Goal: Information Seeking & Learning: Check status

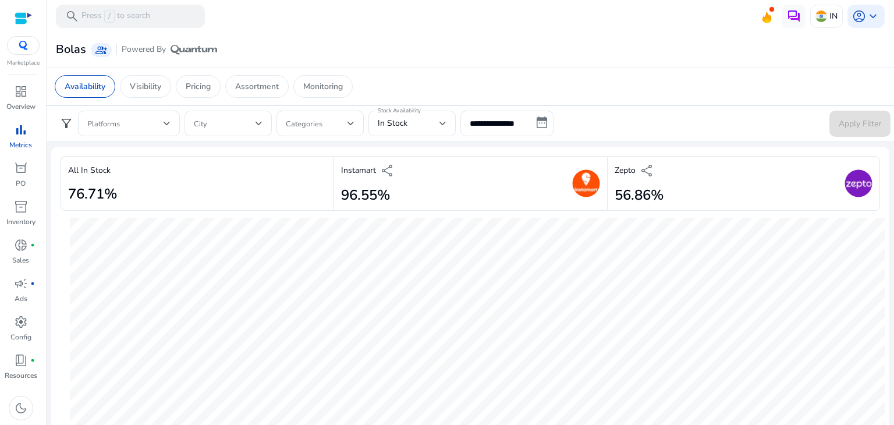
click at [389, 75] on app-sa-custom-tab "Availability Visibility Pricing Assortment Monitoring" at bounding box center [470, 86] width 831 height 23
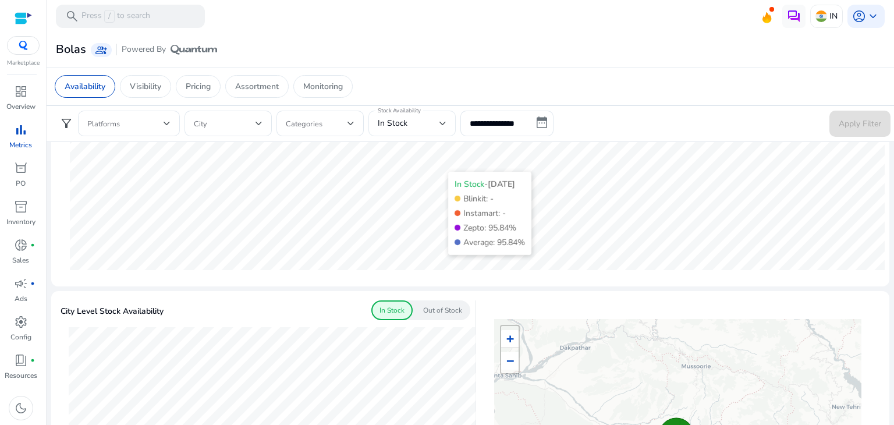
scroll to position [186, 0]
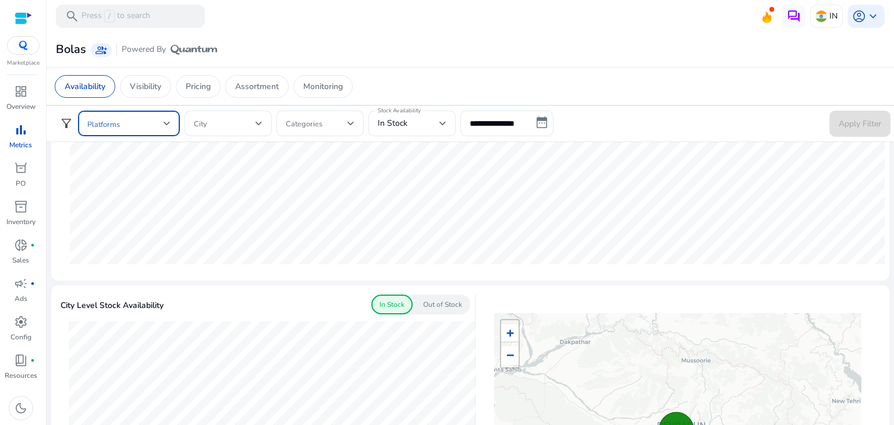
click at [148, 117] on span at bounding box center [125, 123] width 76 height 13
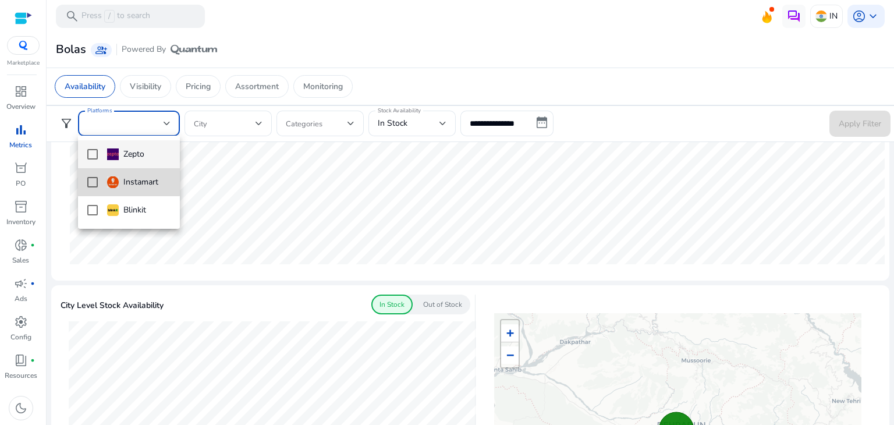
click at [94, 182] on mat-pseudo-checkbox at bounding box center [92, 182] width 10 height 10
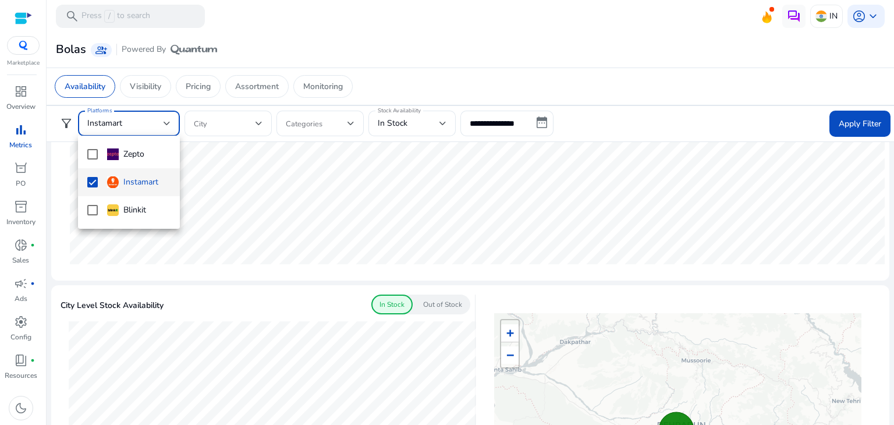
click at [844, 124] on div at bounding box center [447, 212] width 894 height 425
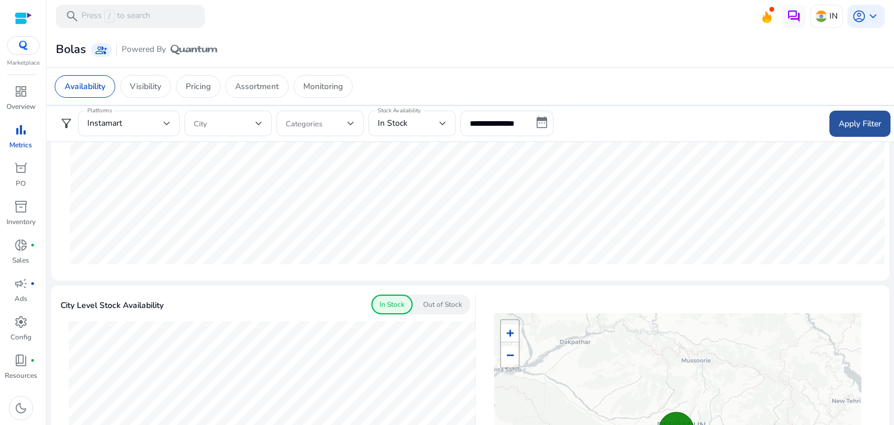
click at [844, 119] on span "Apply Filter" at bounding box center [859, 124] width 42 height 12
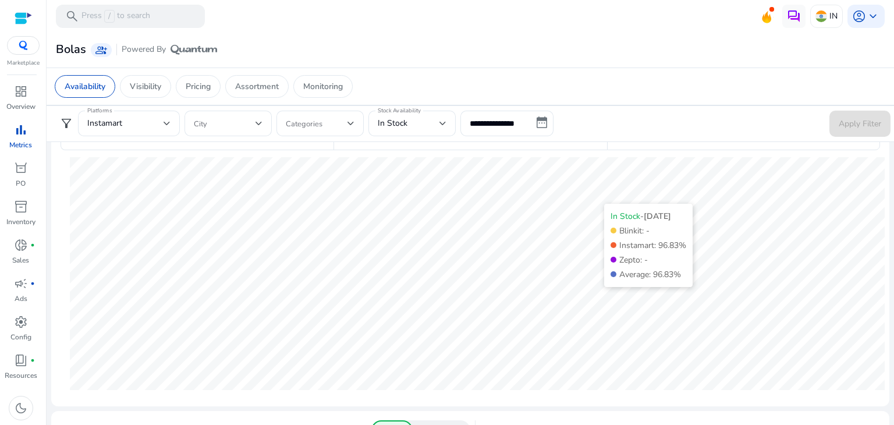
scroll to position [60, 0]
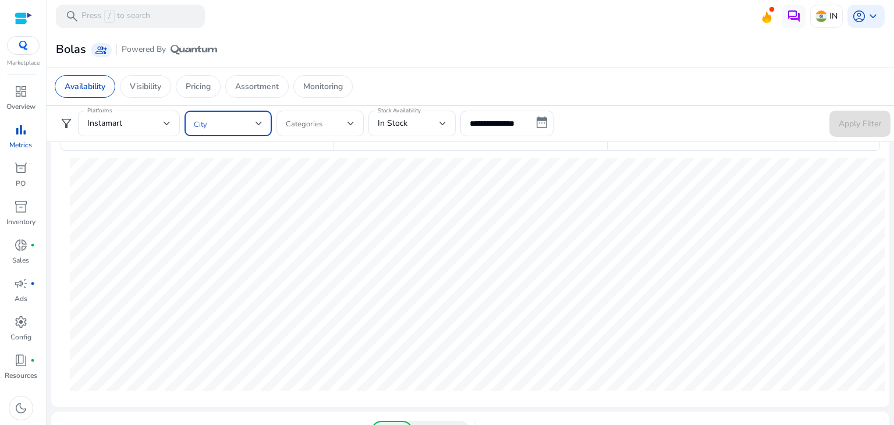
click at [230, 129] on span at bounding box center [225, 123] width 62 height 13
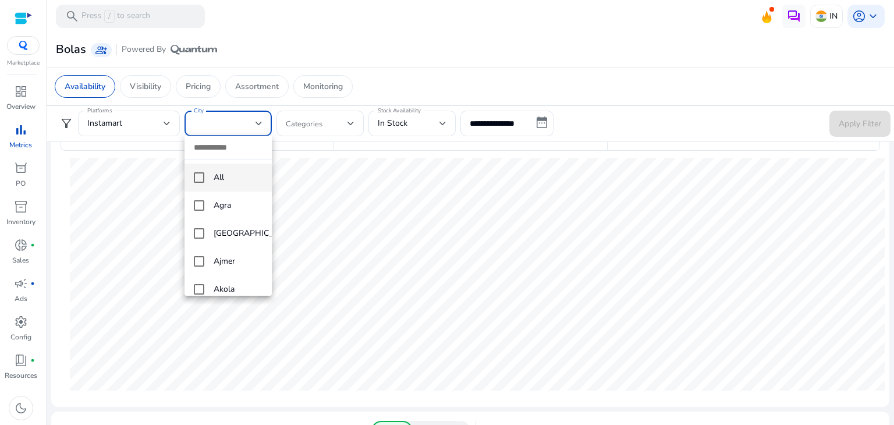
click at [415, 91] on div at bounding box center [447, 212] width 894 height 425
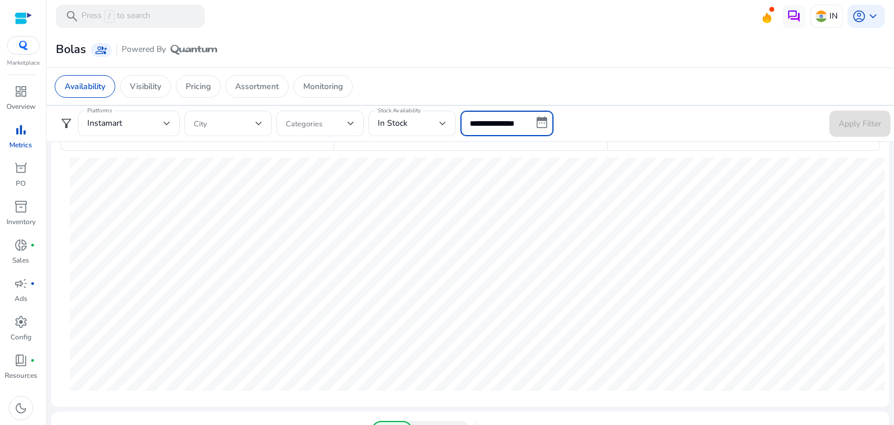
click at [524, 124] on input "**********" at bounding box center [506, 124] width 93 height 26
select select "*"
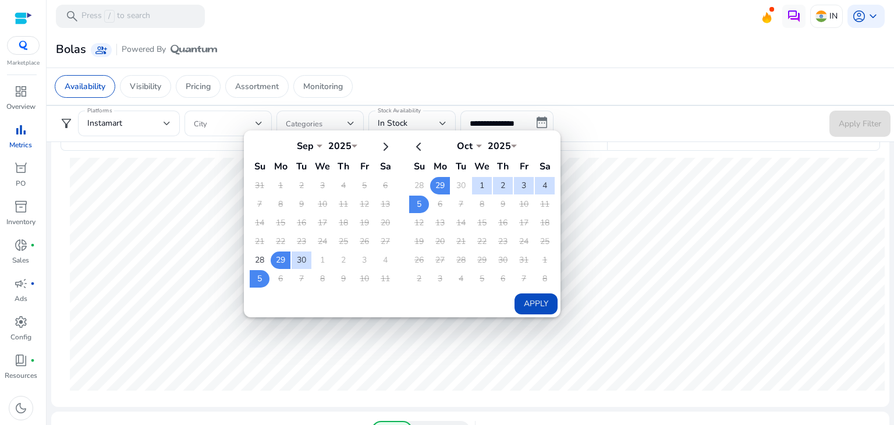
click at [618, 96] on app-sa-custom-tab "Availability Visibility Pricing Assortment Monitoring" at bounding box center [470, 86] width 831 height 23
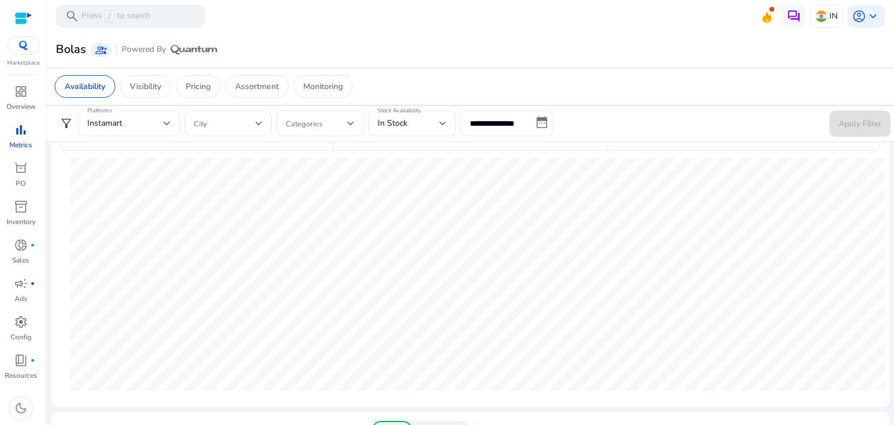
click at [599, 126] on form "**********" at bounding box center [470, 124] width 840 height 26
click at [535, 119] on input "**********" at bounding box center [506, 124] width 93 height 26
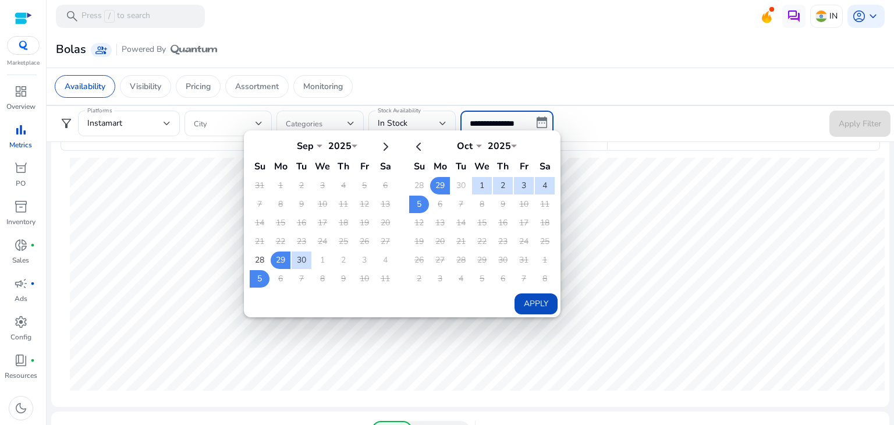
click at [335, 214] on td "18" at bounding box center [343, 222] width 20 height 17
click at [278, 261] on td "29" at bounding box center [281, 259] width 20 height 17
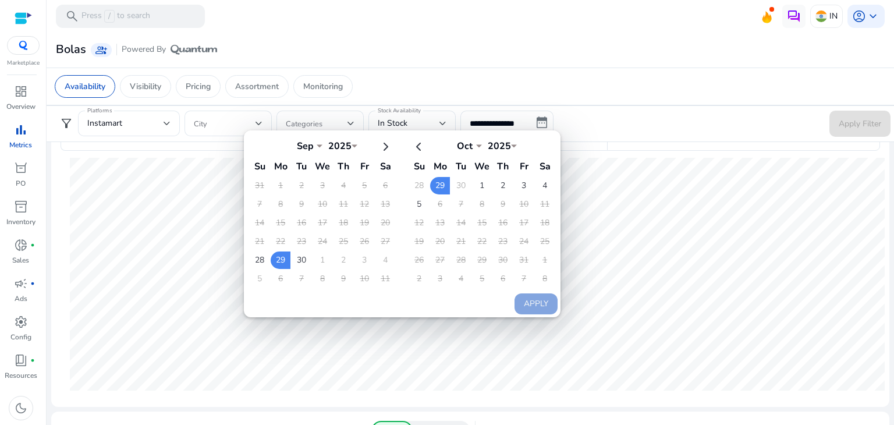
click at [622, 112] on form "**********" at bounding box center [470, 124] width 840 height 26
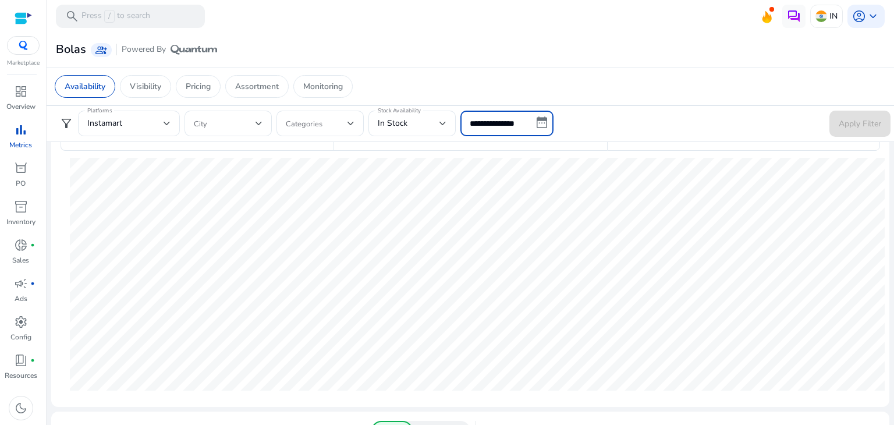
click at [545, 118] on input "**********" at bounding box center [506, 124] width 93 height 26
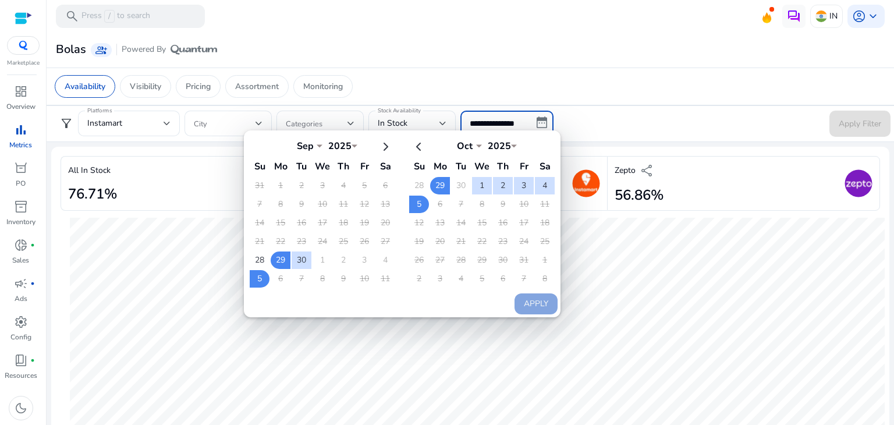
select select "*"
click at [478, 126] on input "**********" at bounding box center [506, 124] width 93 height 26
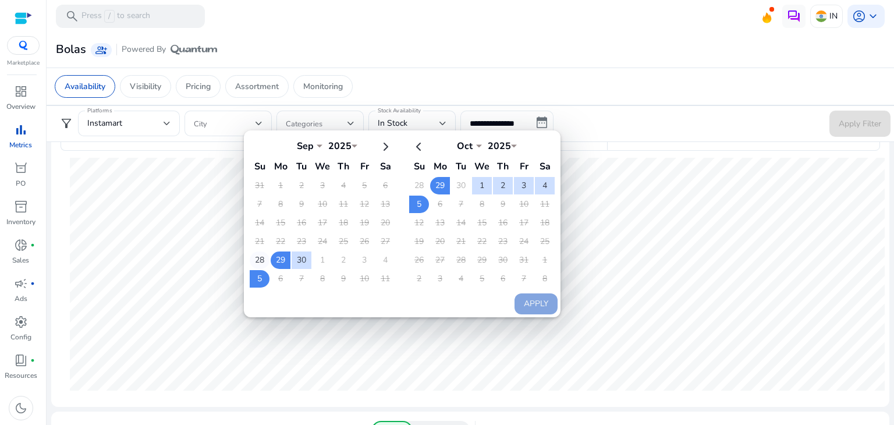
click at [257, 257] on td "28" at bounding box center [260, 259] width 20 height 17
click at [259, 257] on td "28" at bounding box center [260, 259] width 20 height 17
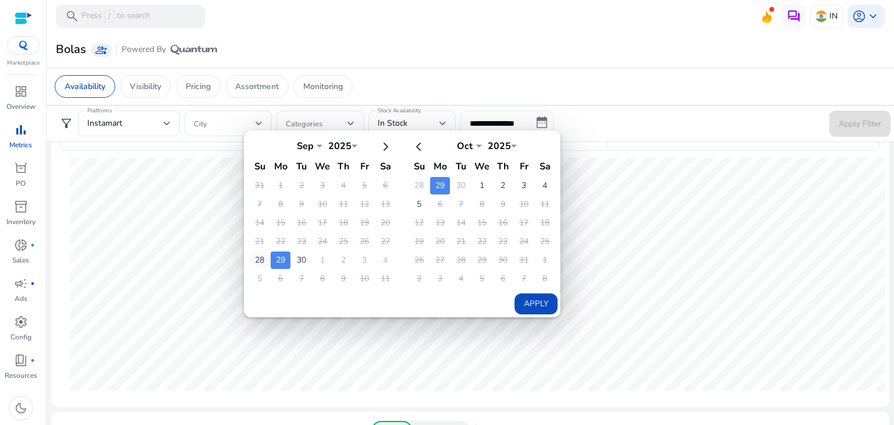
click at [259, 257] on td "28" at bounding box center [260, 259] width 20 height 17
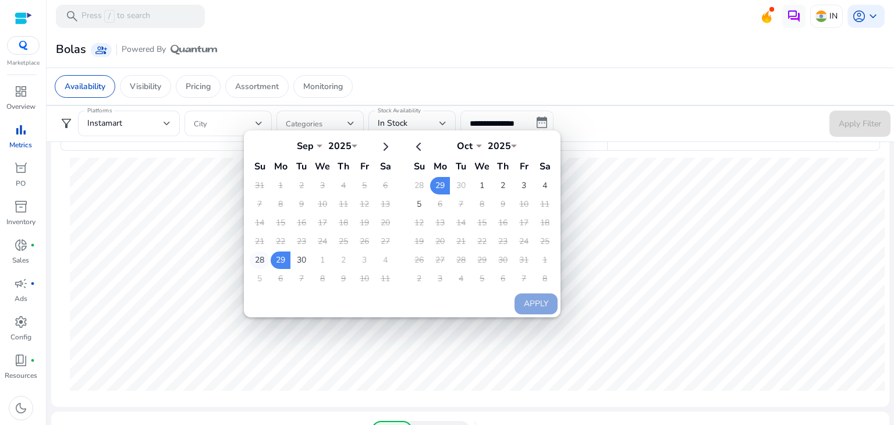
click at [259, 257] on td "28" at bounding box center [260, 259] width 20 height 17
click at [503, 181] on td "2" at bounding box center [503, 185] width 20 height 17
click at [348, 255] on td "2" at bounding box center [343, 259] width 20 height 17
click at [257, 255] on td "28" at bounding box center [260, 259] width 20 height 17
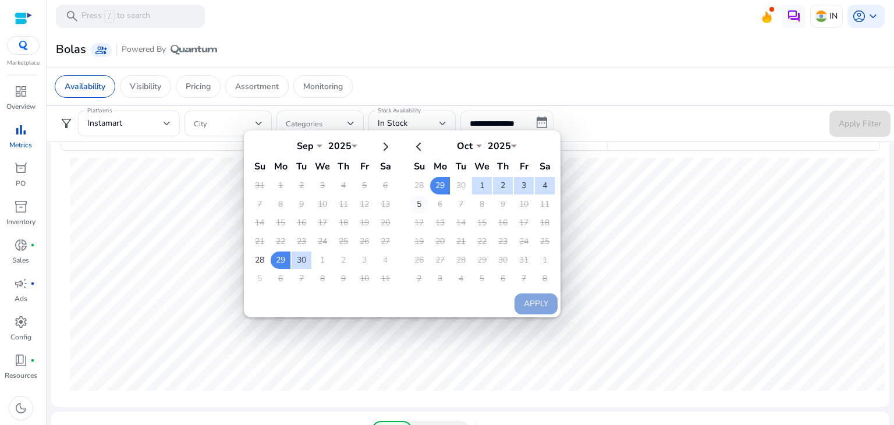
click at [416, 206] on td "5" at bounding box center [419, 203] width 20 height 17
click at [542, 301] on button "Apply" at bounding box center [535, 303] width 43 height 21
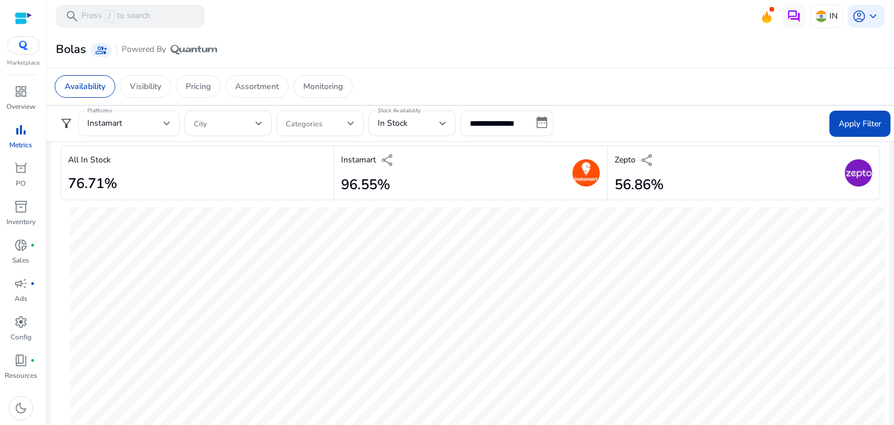
scroll to position [0, 0]
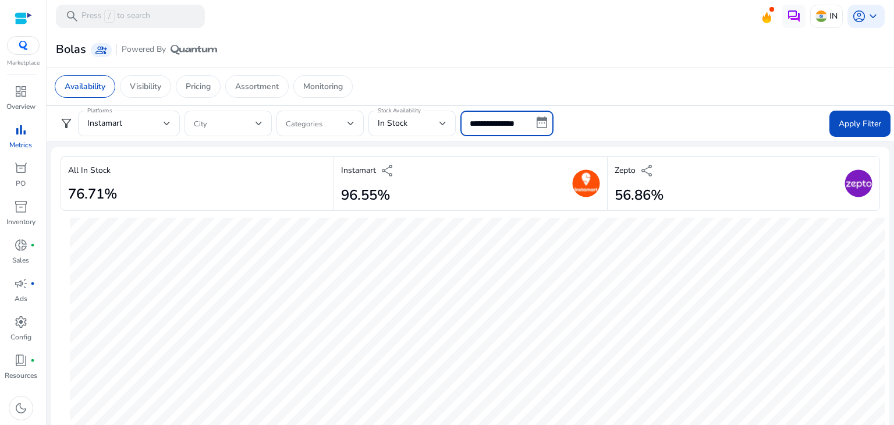
click at [522, 123] on input "**********" at bounding box center [506, 124] width 93 height 26
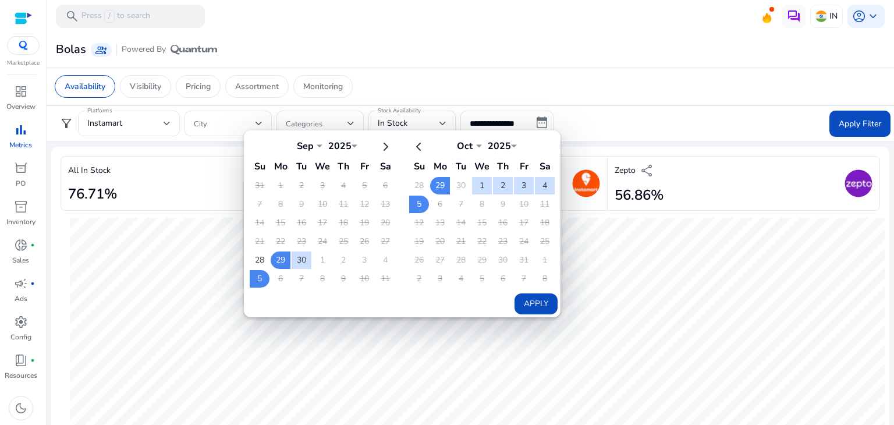
click at [590, 111] on form "**********" at bounding box center [470, 124] width 840 height 26
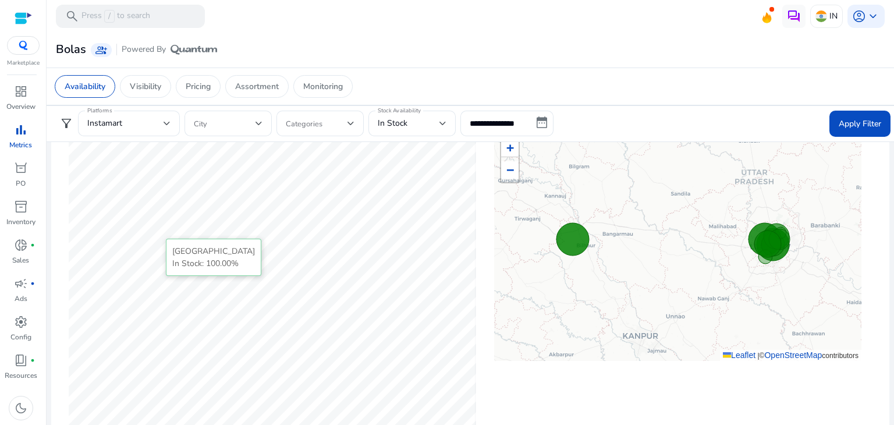
scroll to position [376, 0]
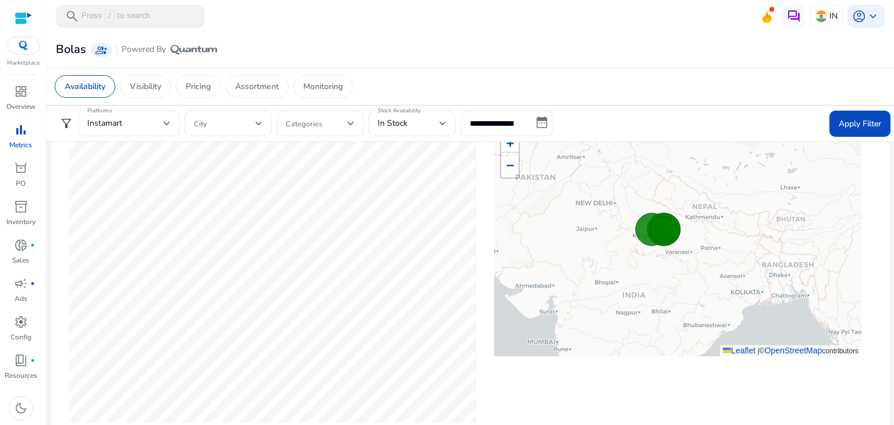
click at [590, 121] on form "**********" at bounding box center [470, 124] width 840 height 26
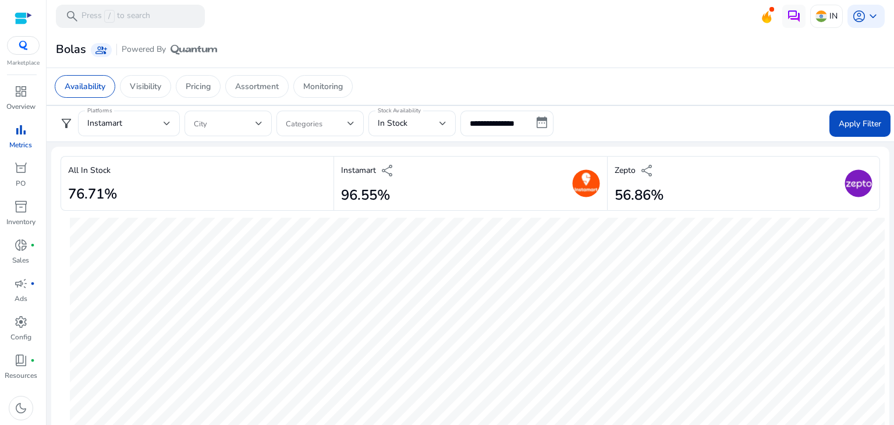
scroll to position [0, 0]
click at [227, 126] on span at bounding box center [225, 123] width 62 height 13
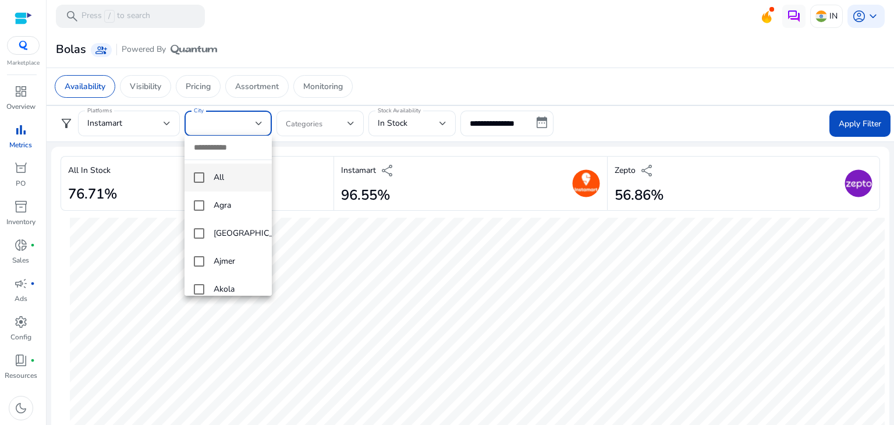
click at [221, 147] on input "dropdown search" at bounding box center [227, 148] width 87 height 24
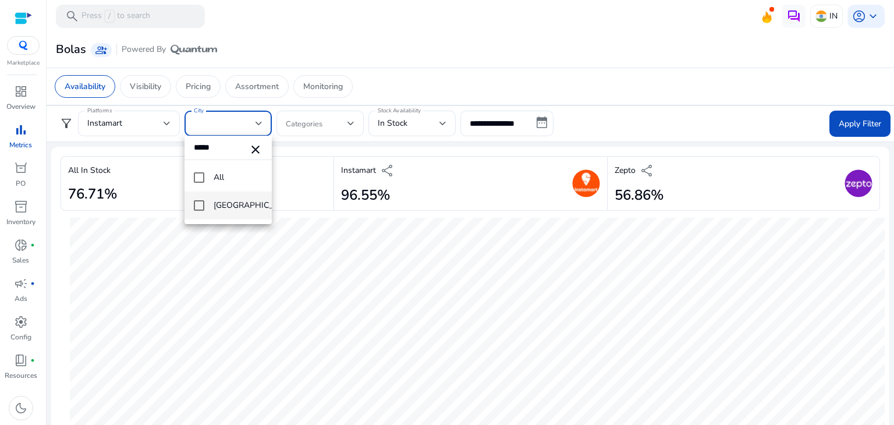
type input "*****"
click at [199, 205] on mat-pseudo-checkbox at bounding box center [199, 205] width 10 height 10
click at [846, 120] on div at bounding box center [447, 212] width 894 height 425
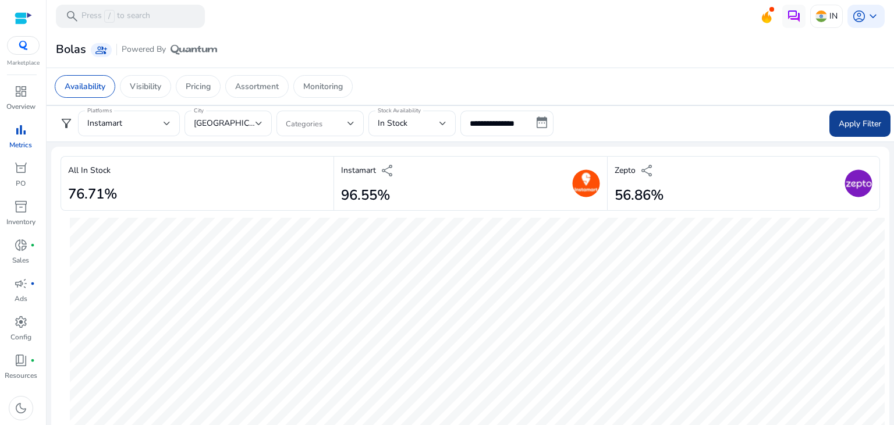
click at [847, 119] on span "Apply Filter" at bounding box center [859, 124] width 42 height 12
click at [254, 124] on div "[GEOGRAPHIC_DATA]" at bounding box center [225, 123] width 62 height 13
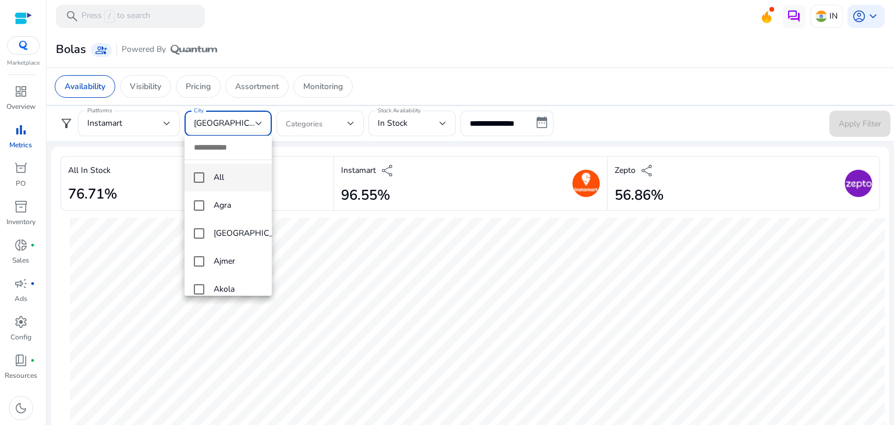
click at [195, 177] on mat-pseudo-checkbox at bounding box center [199, 177] width 10 height 10
click at [846, 119] on div at bounding box center [447, 212] width 894 height 425
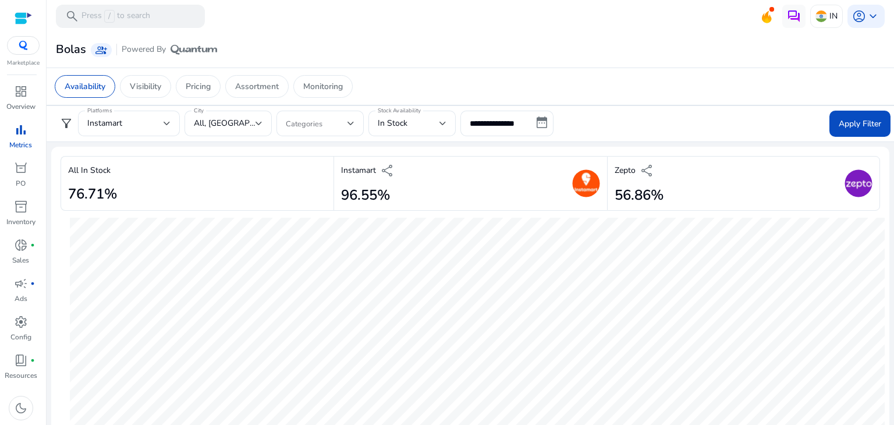
click at [846, 119] on span "Apply Filter" at bounding box center [859, 124] width 42 height 12
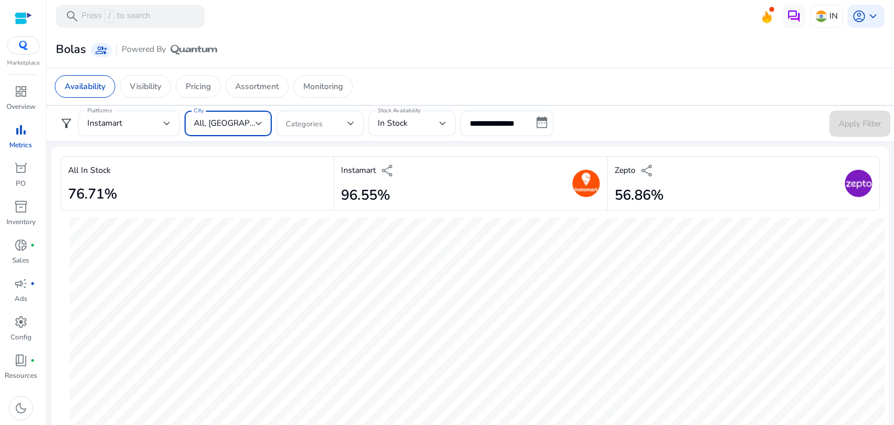
click at [248, 125] on div "All, Bengaluru" at bounding box center [225, 123] width 62 height 13
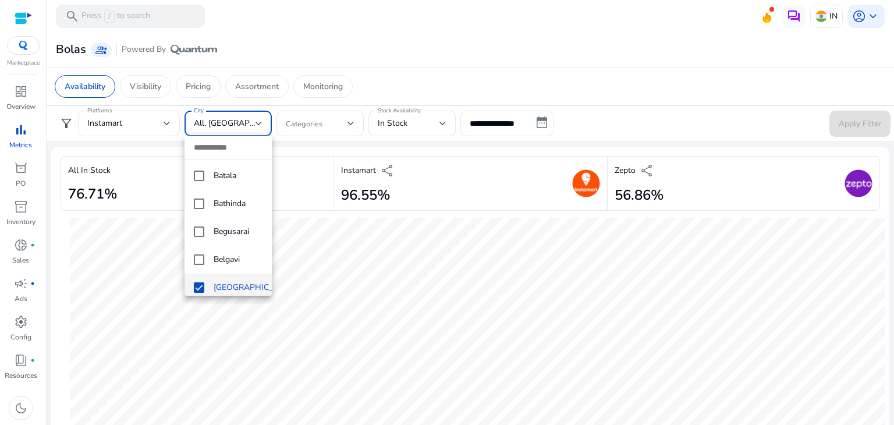
click at [197, 287] on mat-pseudo-checkbox at bounding box center [199, 287] width 10 height 10
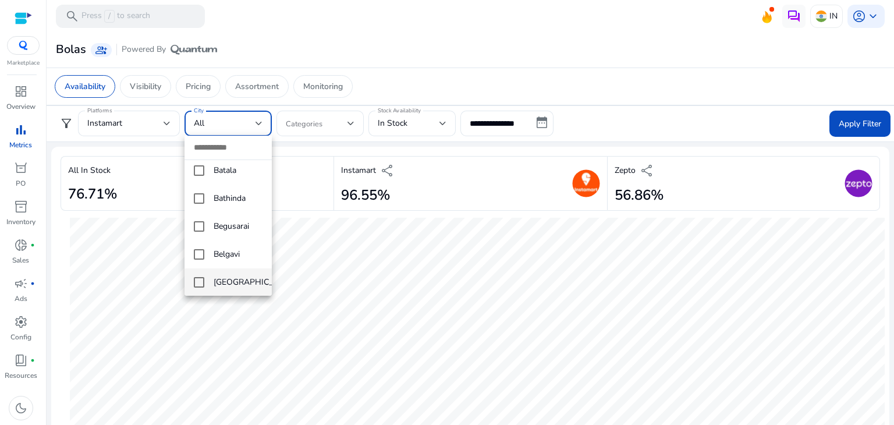
click at [838, 124] on div at bounding box center [447, 212] width 894 height 425
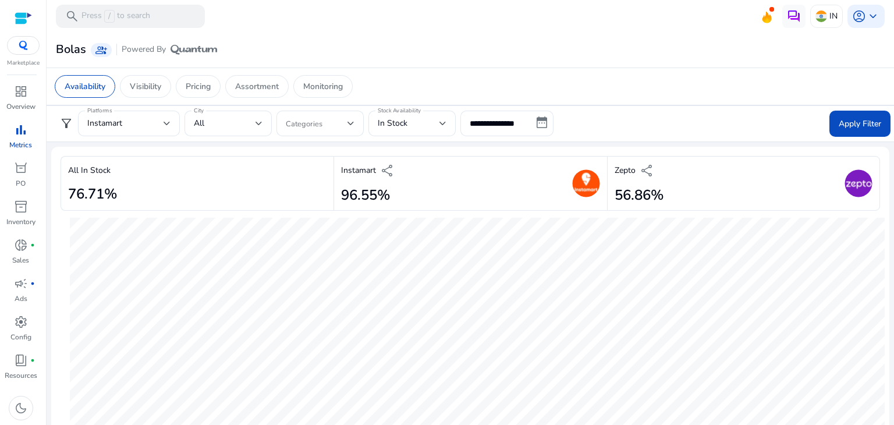
click at [838, 124] on span "Apply Filter" at bounding box center [859, 124] width 42 height 12
click at [252, 128] on div "All" at bounding box center [225, 123] width 62 height 13
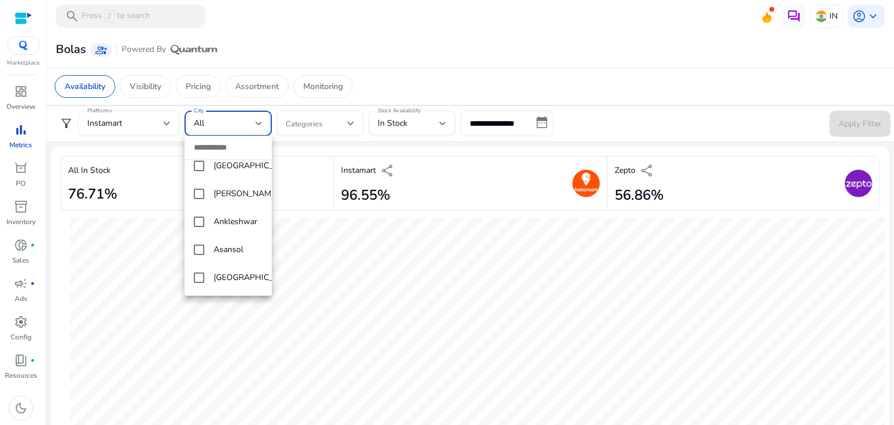
scroll to position [294, 0]
click at [225, 250] on span "Asansol" at bounding box center [238, 246] width 49 height 13
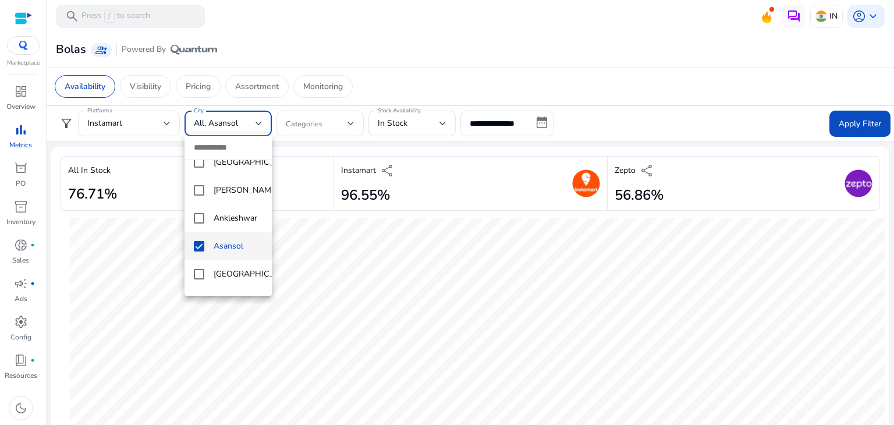
click at [852, 124] on div at bounding box center [447, 212] width 894 height 425
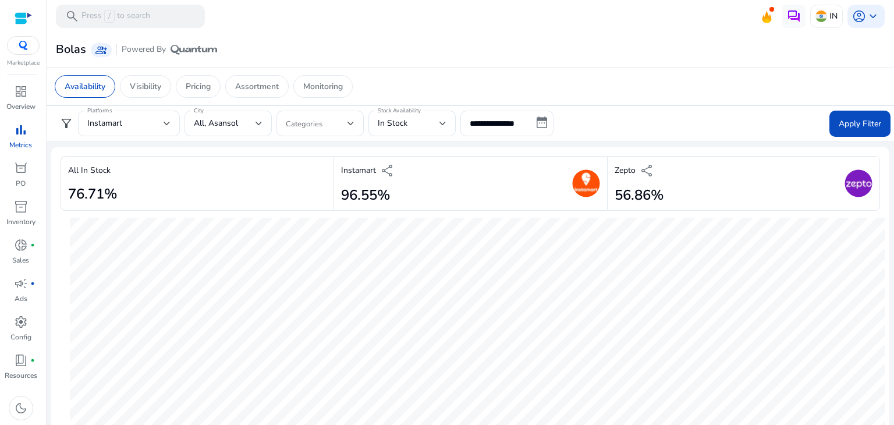
click at [852, 124] on span "Apply Filter" at bounding box center [859, 124] width 42 height 12
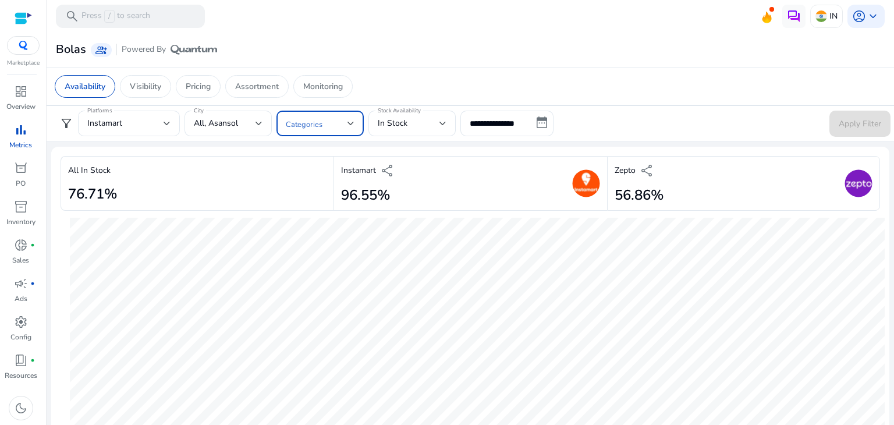
click at [342, 122] on span at bounding box center [317, 123] width 62 height 13
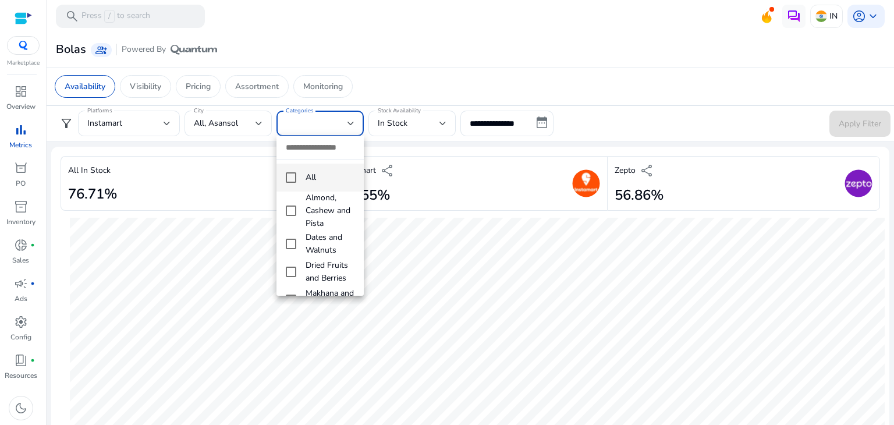
click at [251, 124] on div at bounding box center [447, 212] width 894 height 425
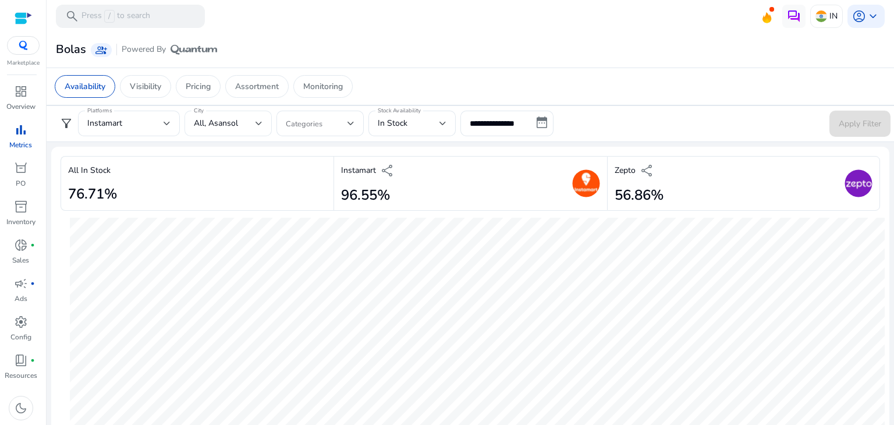
click at [249, 124] on div "All, Asansol" at bounding box center [225, 123] width 62 height 13
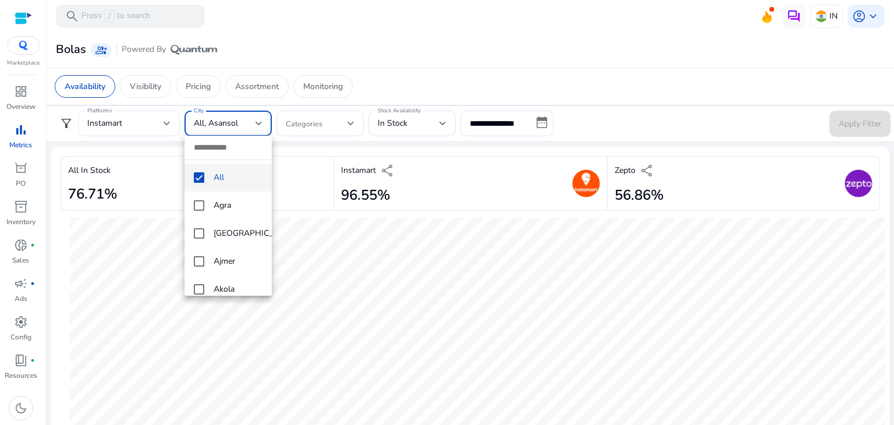
click at [200, 173] on mat-pseudo-checkbox at bounding box center [199, 177] width 10 height 10
click at [230, 145] on input "dropdown search" at bounding box center [227, 148] width 87 height 24
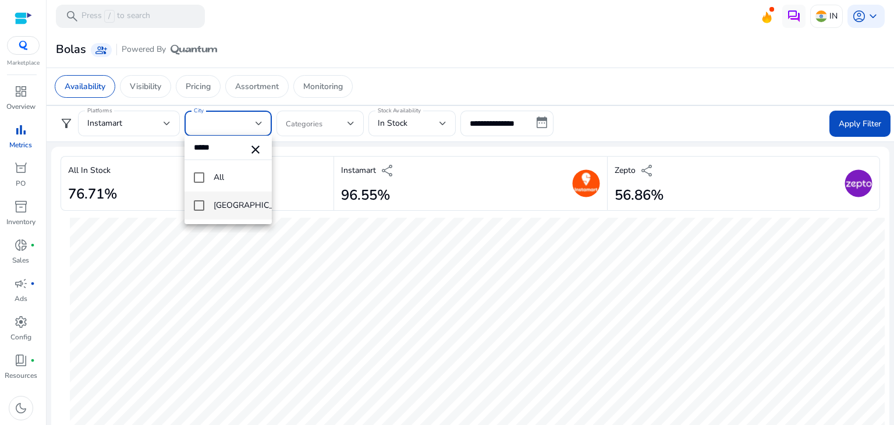
type input "*****"
click at [202, 204] on mat-pseudo-checkbox at bounding box center [199, 205] width 10 height 10
click at [843, 124] on div at bounding box center [447, 212] width 894 height 425
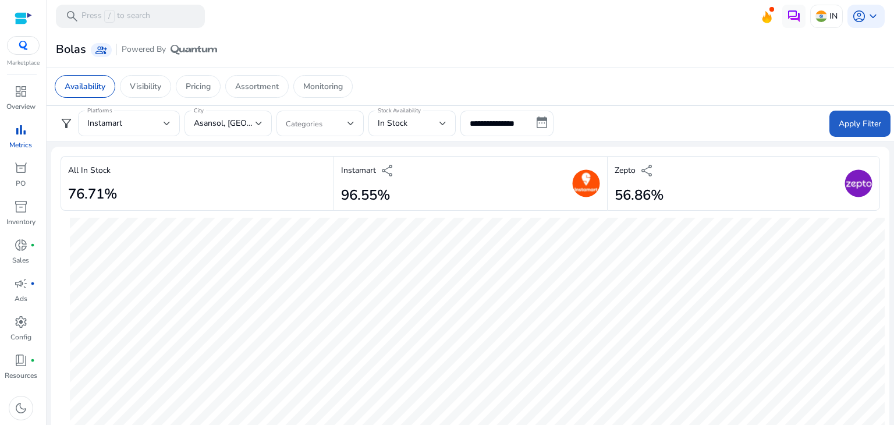
click at [843, 124] on span "Apply Filter" at bounding box center [859, 124] width 42 height 12
click at [123, 127] on div "Instamart" at bounding box center [125, 123] width 76 height 13
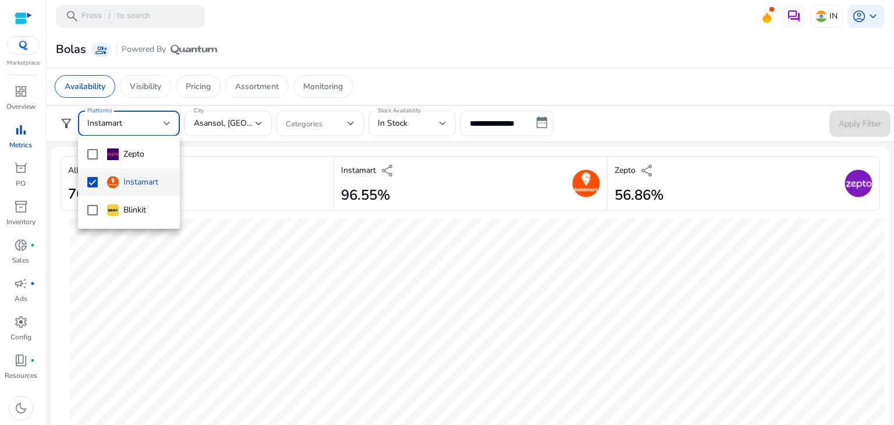
click at [91, 182] on mat-pseudo-checkbox at bounding box center [92, 182] width 10 height 10
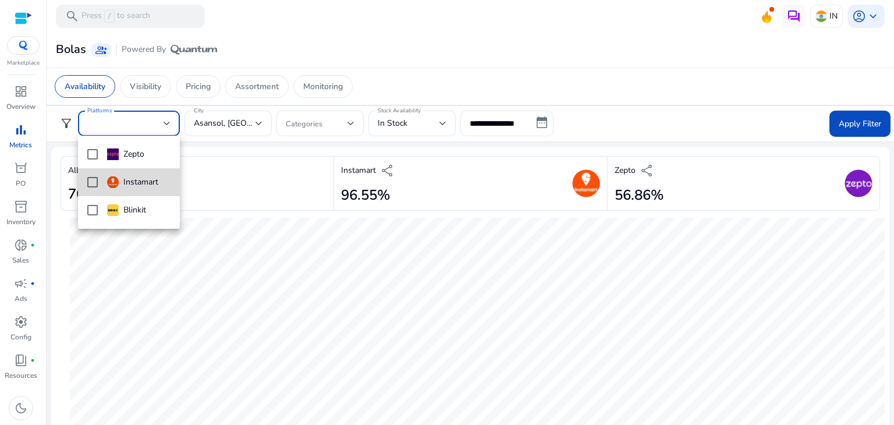
click at [91, 182] on mat-pseudo-checkbox at bounding box center [92, 182] width 10 height 10
click at [837, 131] on div at bounding box center [447, 212] width 894 height 425
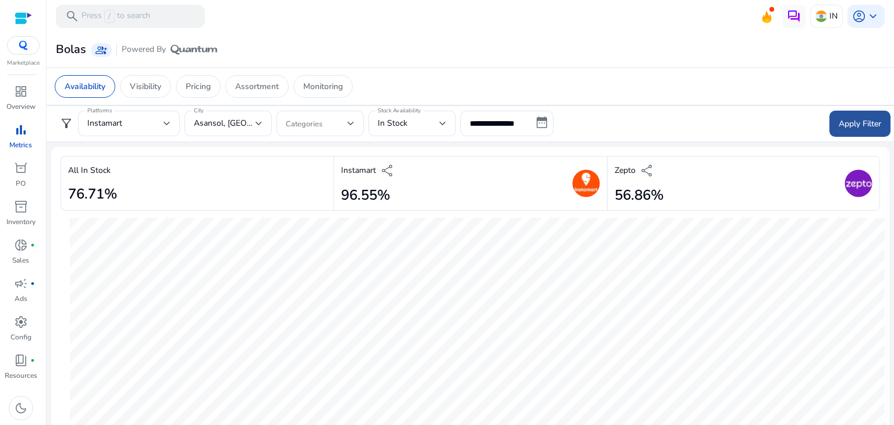
click at [838, 126] on span "Apply Filter" at bounding box center [859, 124] width 42 height 12
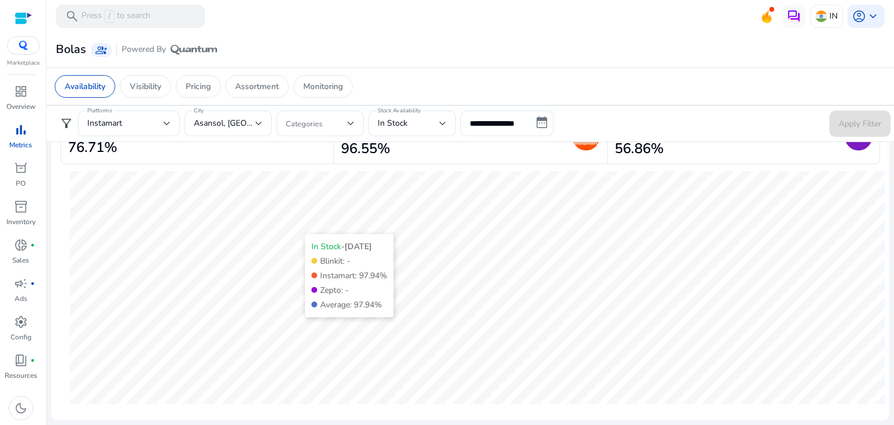
scroll to position [0, 0]
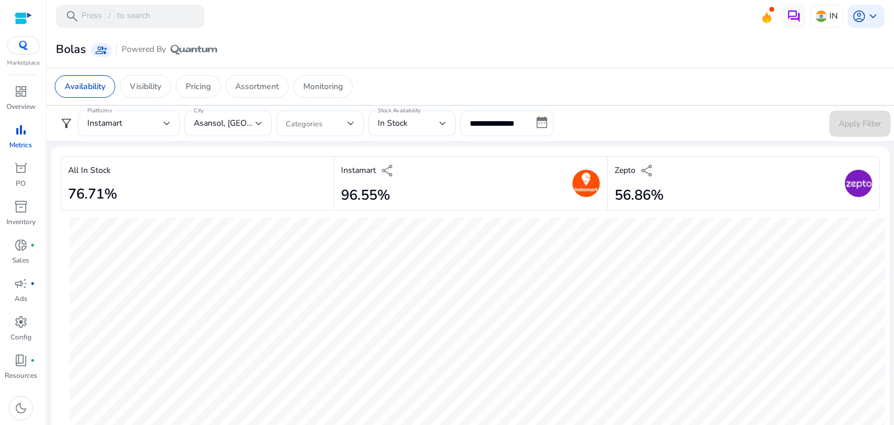
click at [254, 122] on span "Asansol, Bengaluru" at bounding box center [252, 123] width 116 height 11
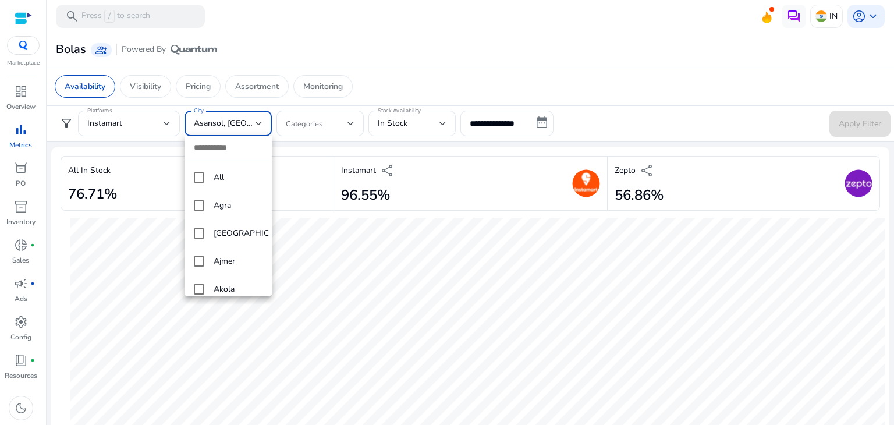
scroll to position [258, 0]
click at [198, 284] on mat-pseudo-checkbox at bounding box center [199, 282] width 10 height 10
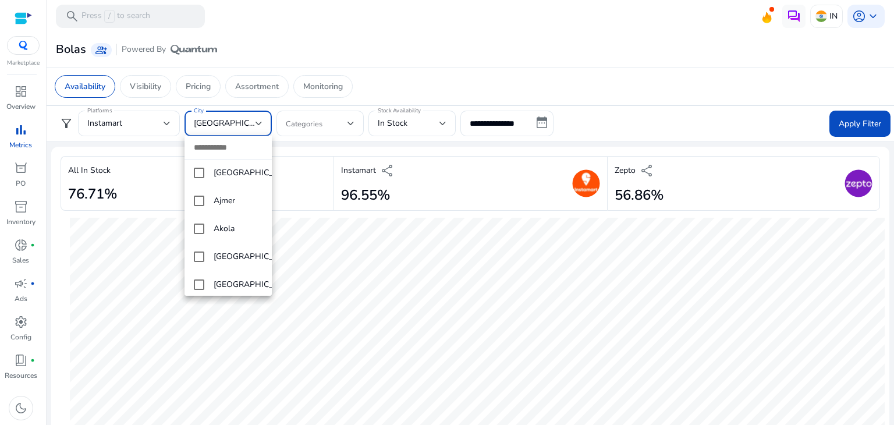
scroll to position [60, 0]
click at [218, 151] on input "dropdown search" at bounding box center [227, 148] width 87 height 24
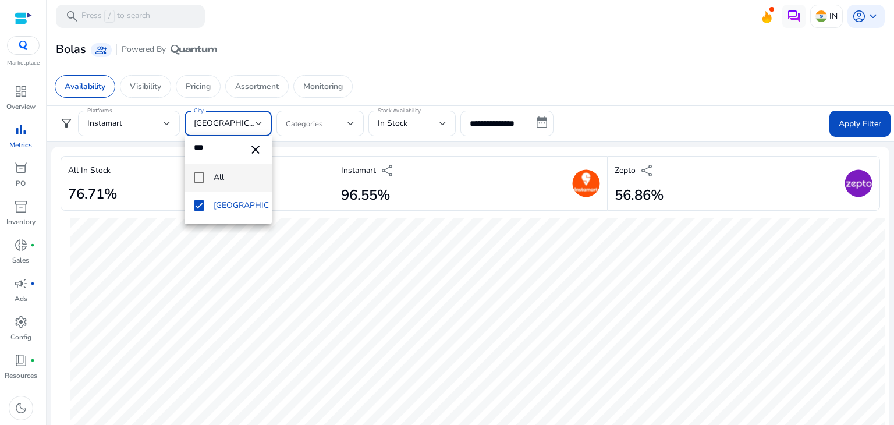
scroll to position [0, 0]
type input "***"
click at [204, 206] on mat-pseudo-checkbox at bounding box center [199, 205] width 10 height 10
click at [200, 173] on mat-pseudo-checkbox at bounding box center [199, 177] width 10 height 10
click at [859, 126] on div at bounding box center [447, 212] width 894 height 425
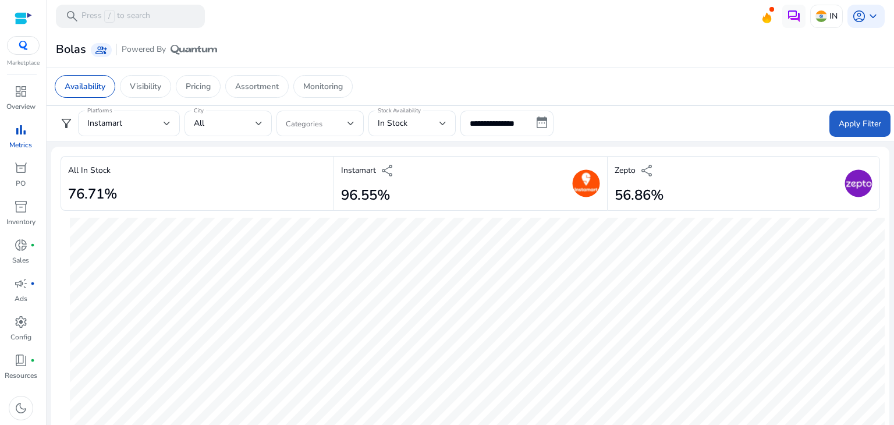
click at [859, 126] on span "Apply Filter" at bounding box center [859, 124] width 42 height 12
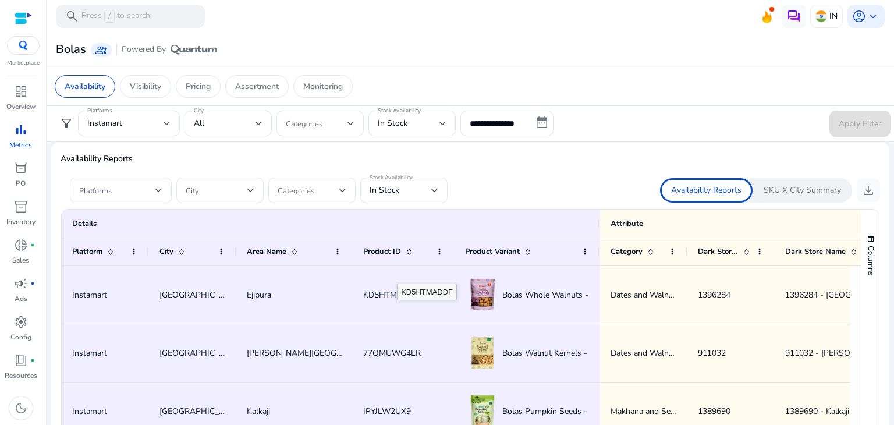
scroll to position [677, 0]
click at [158, 190] on div at bounding box center [158, 189] width 7 height 5
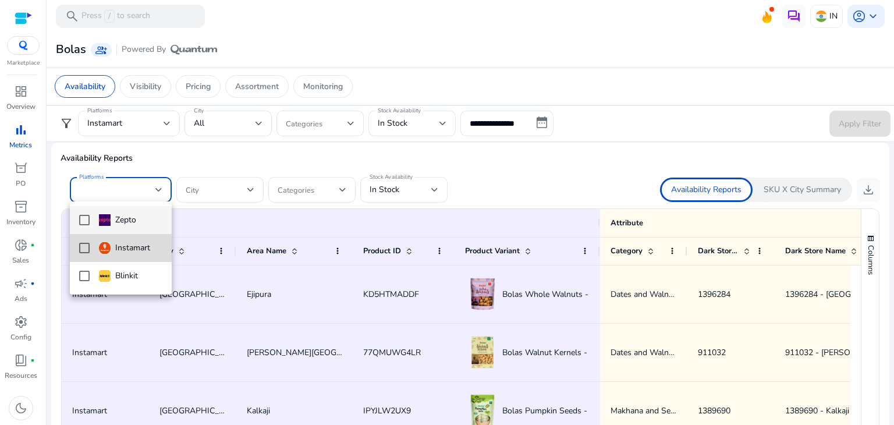
click at [80, 248] on mat-pseudo-checkbox at bounding box center [84, 248] width 10 height 10
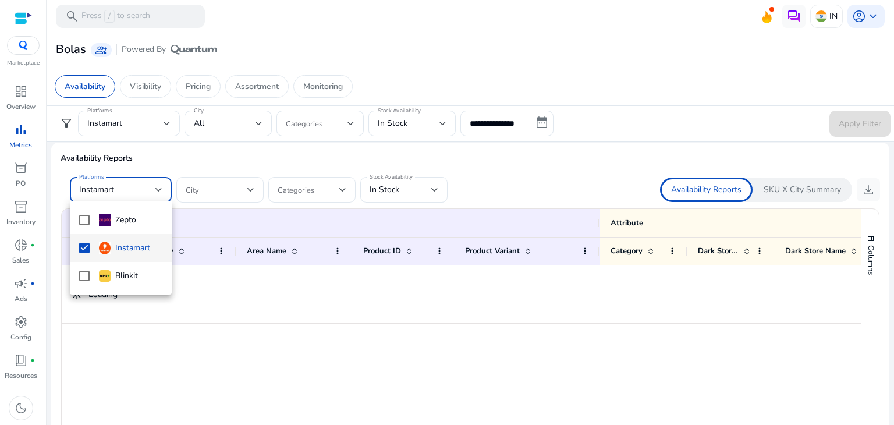
click at [500, 171] on div at bounding box center [447, 212] width 894 height 425
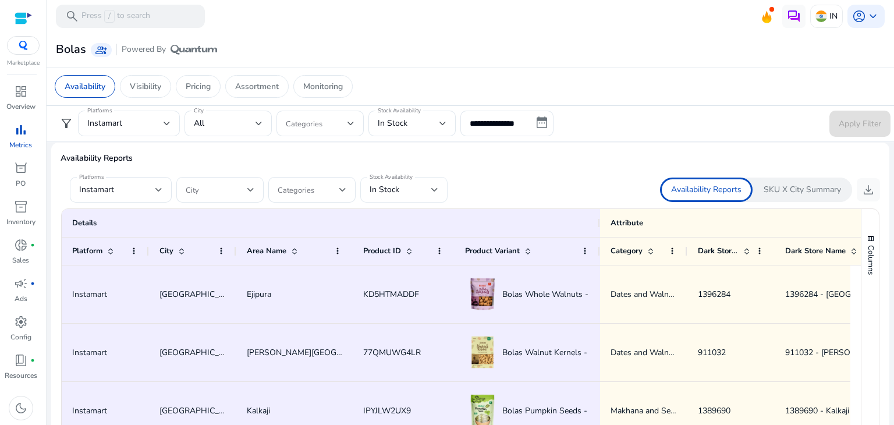
click at [427, 188] on div "In Stock" at bounding box center [400, 189] width 62 height 13
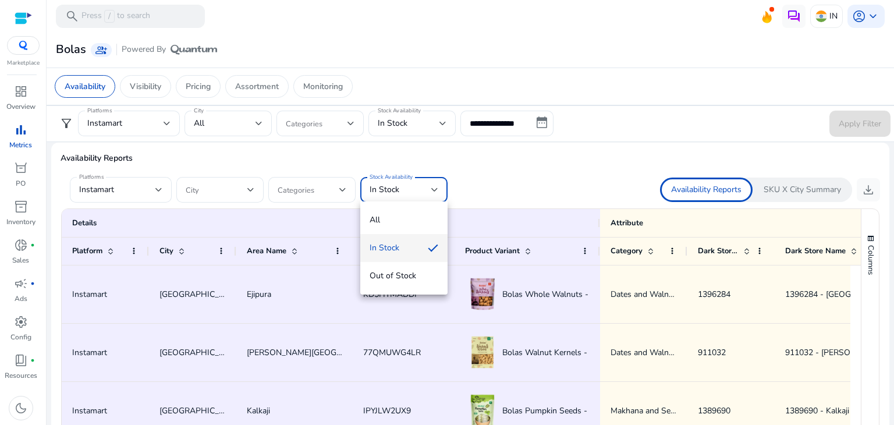
click at [427, 188] on div at bounding box center [447, 212] width 894 height 425
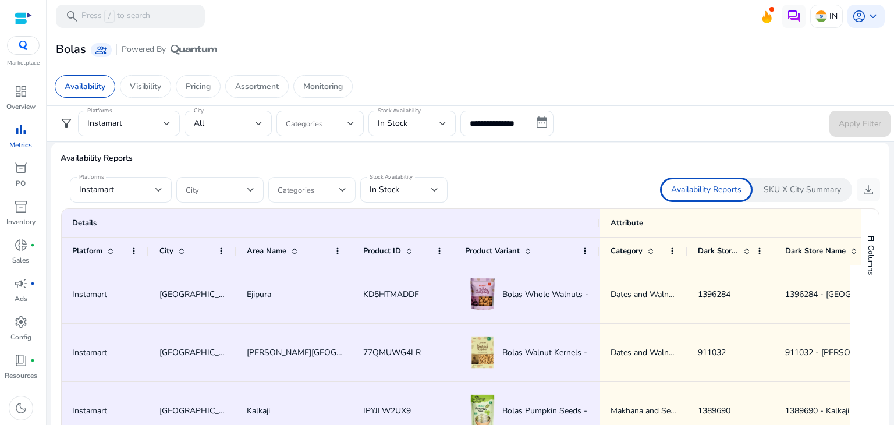
click at [335, 191] on span at bounding box center [308, 189] width 62 height 13
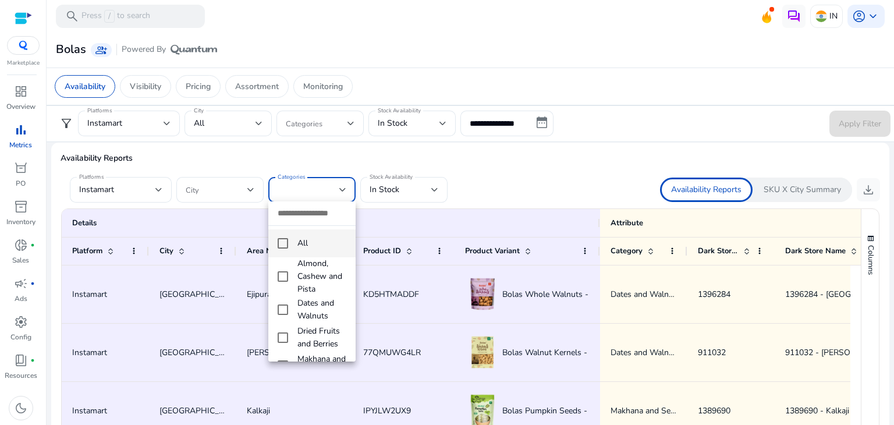
click at [335, 191] on div at bounding box center [447, 212] width 894 height 425
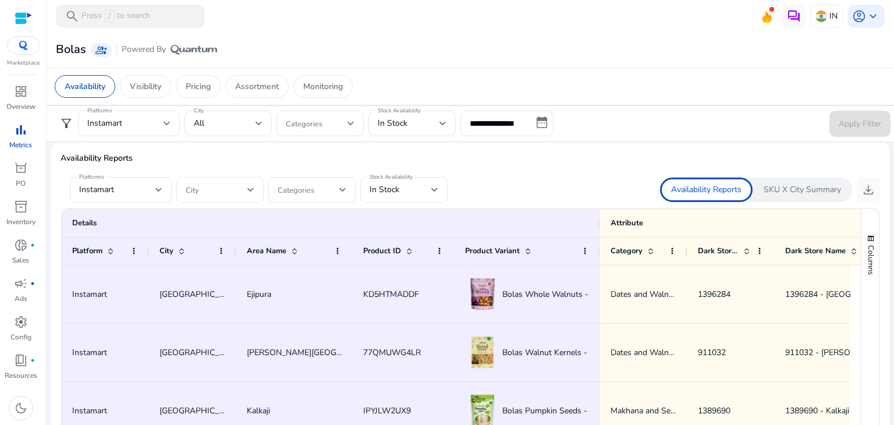
click at [261, 184] on div "City" at bounding box center [219, 190] width 87 height 26
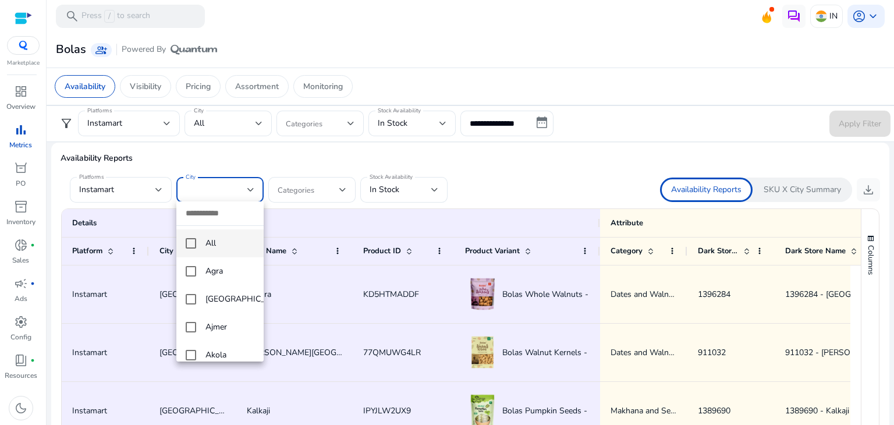
click at [261, 184] on div at bounding box center [447, 212] width 894 height 425
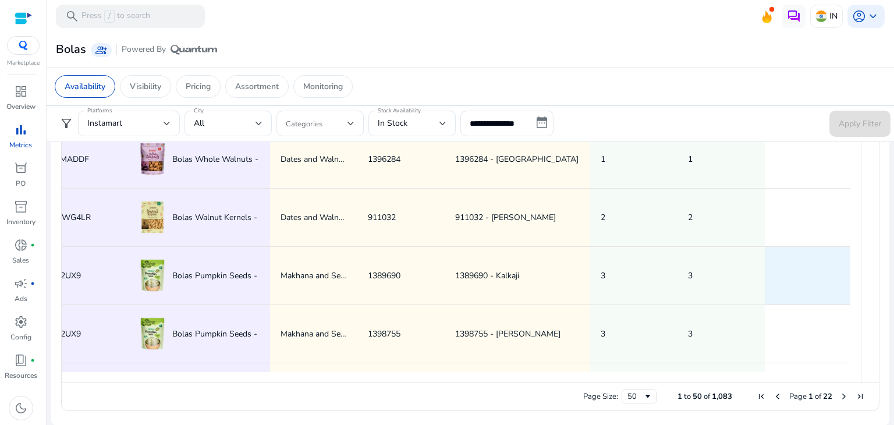
scroll to position [0, 86]
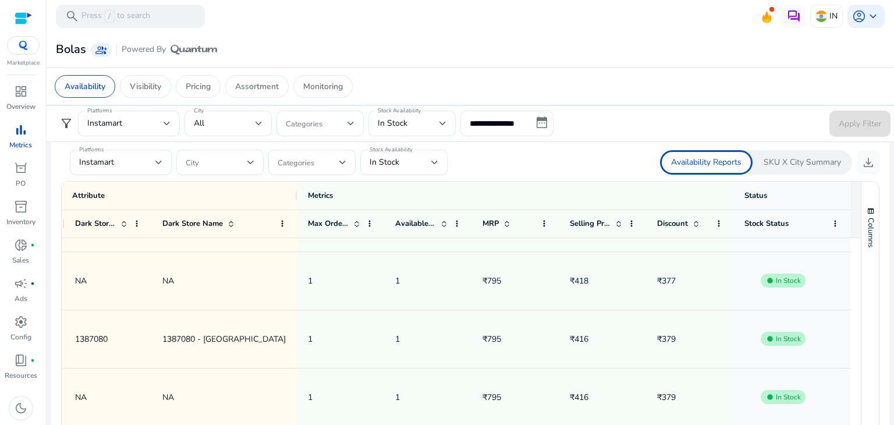
click at [810, 158] on p "SKU X City Summary" at bounding box center [801, 162] width 77 height 12
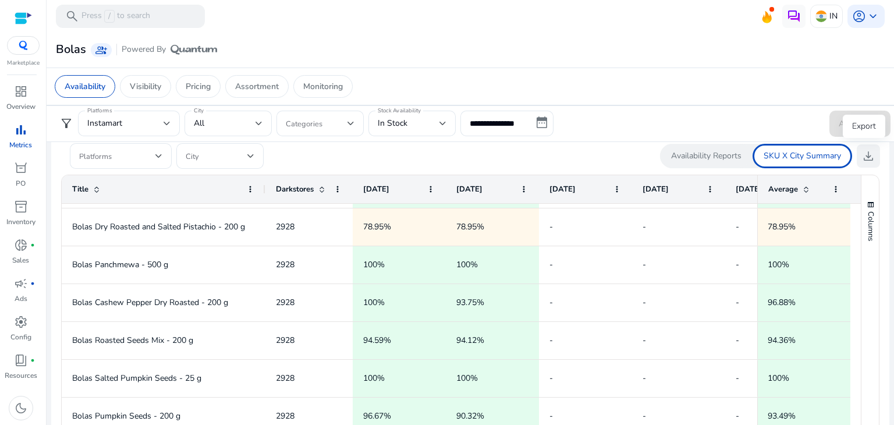
click at [862, 155] on span "download" at bounding box center [868, 156] width 14 height 14
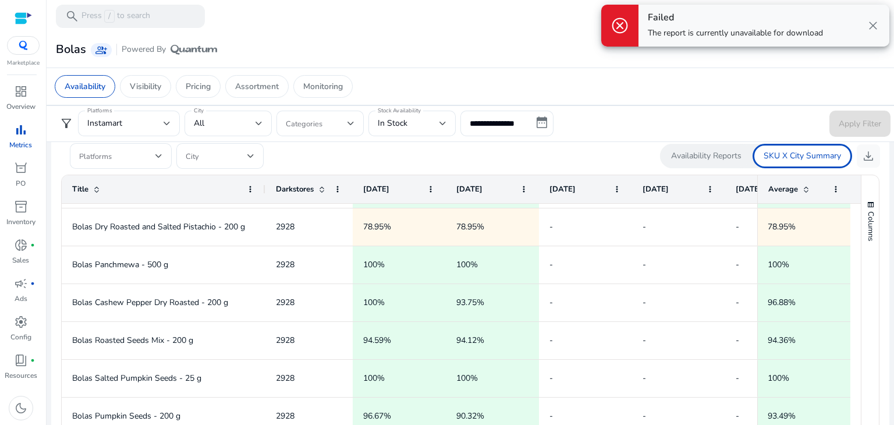
click at [873, 24] on span "close" at bounding box center [873, 26] width 14 height 14
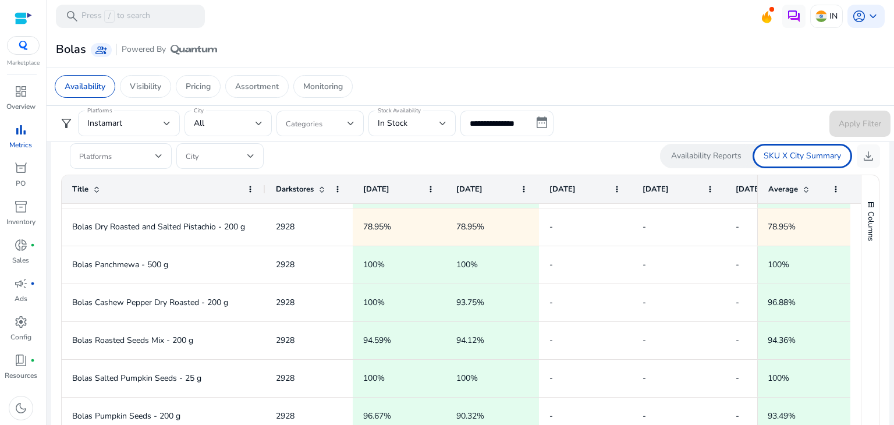
click at [804, 155] on p "SKU X City Summary" at bounding box center [801, 156] width 77 height 12
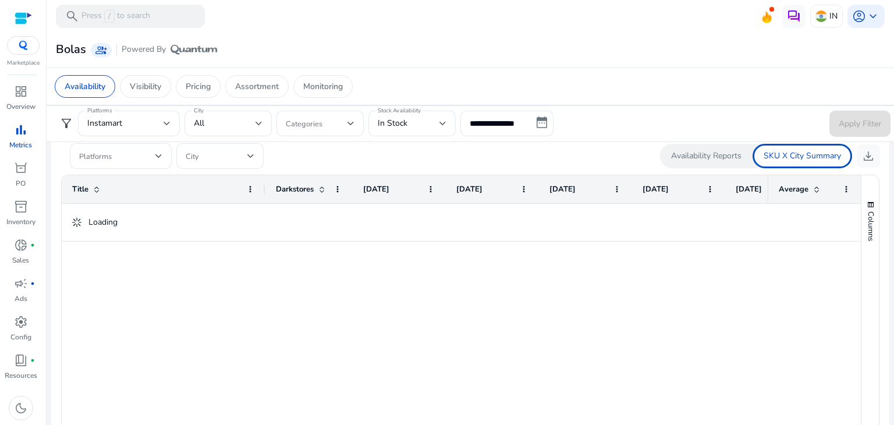
click at [724, 161] on div "Availability Reports" at bounding box center [706, 156] width 92 height 24
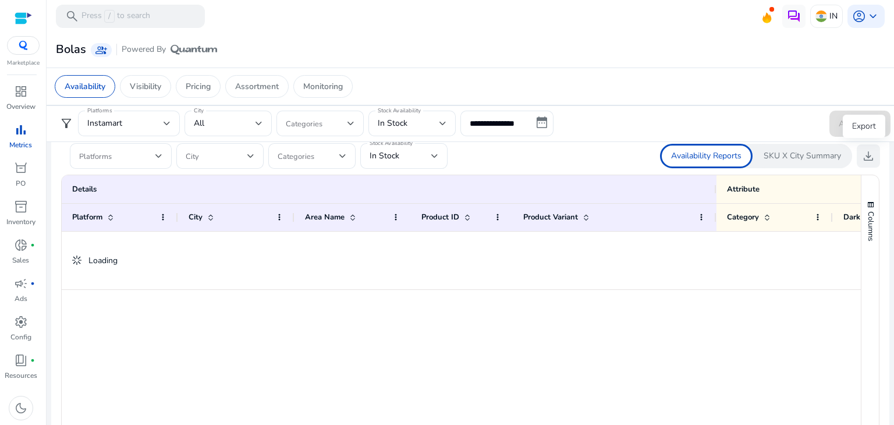
click at [866, 155] on span "download" at bounding box center [868, 156] width 14 height 14
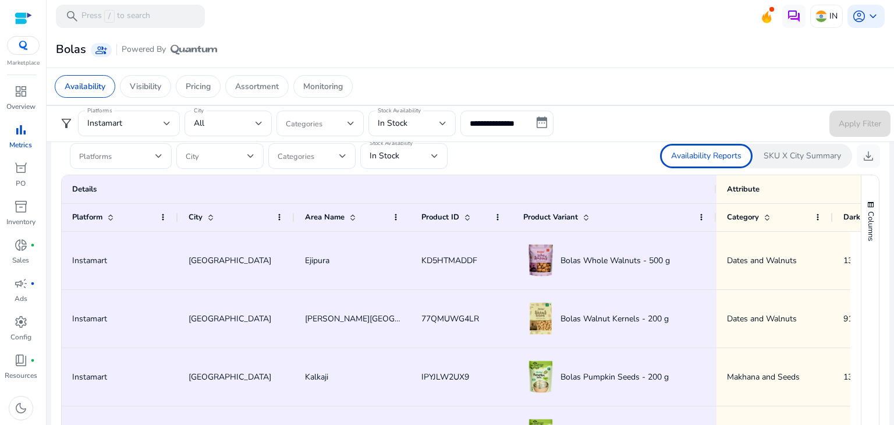
click at [812, 152] on p "SKU X City Summary" at bounding box center [801, 156] width 77 height 12
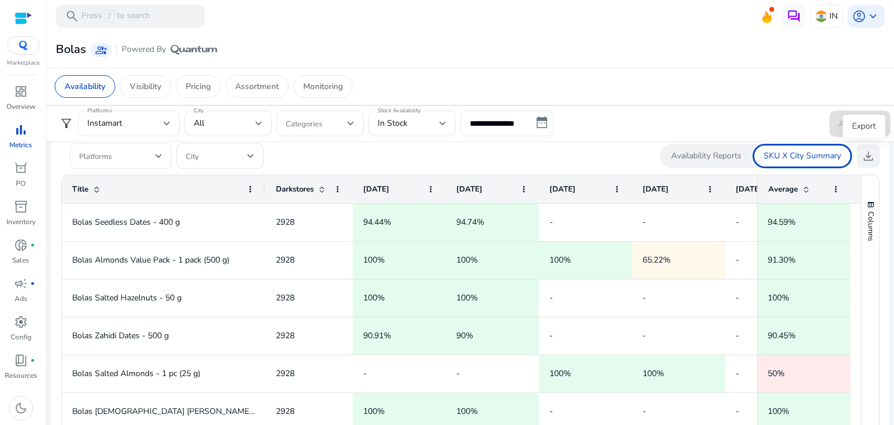
click at [861, 156] on span "download" at bounding box center [868, 156] width 14 height 14
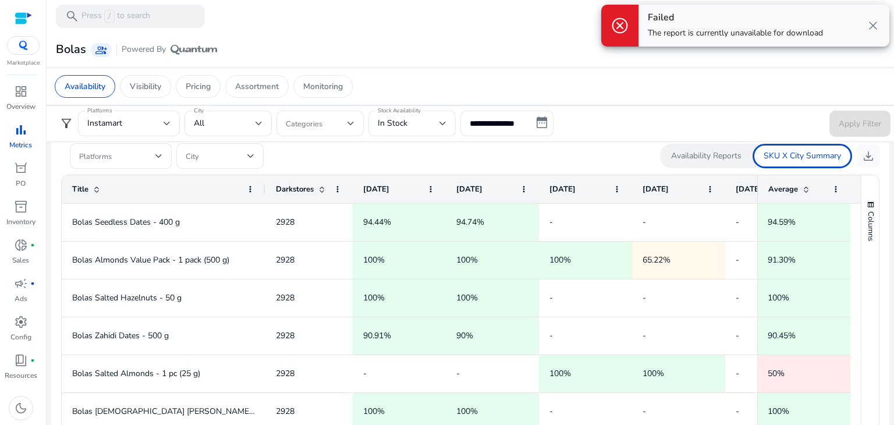
click at [870, 28] on span "close" at bounding box center [873, 26] width 14 height 14
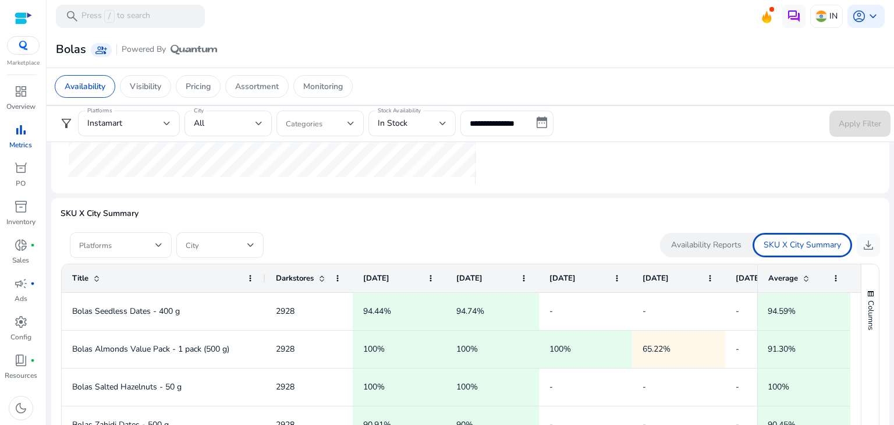
scroll to position [611, 0]
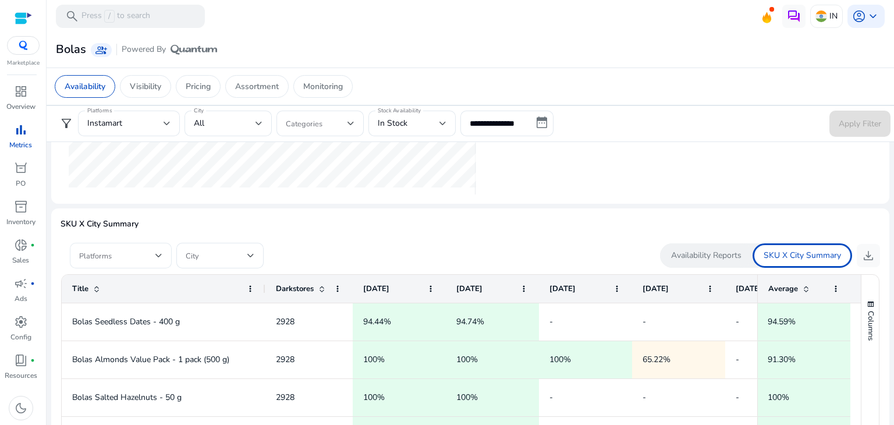
click at [117, 251] on span at bounding box center [117, 255] width 76 height 13
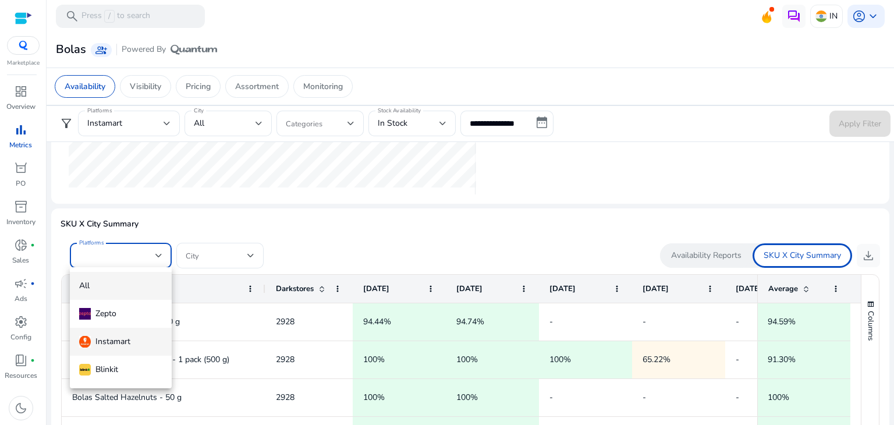
click at [97, 343] on div "Instamart" at bounding box center [104, 341] width 51 height 13
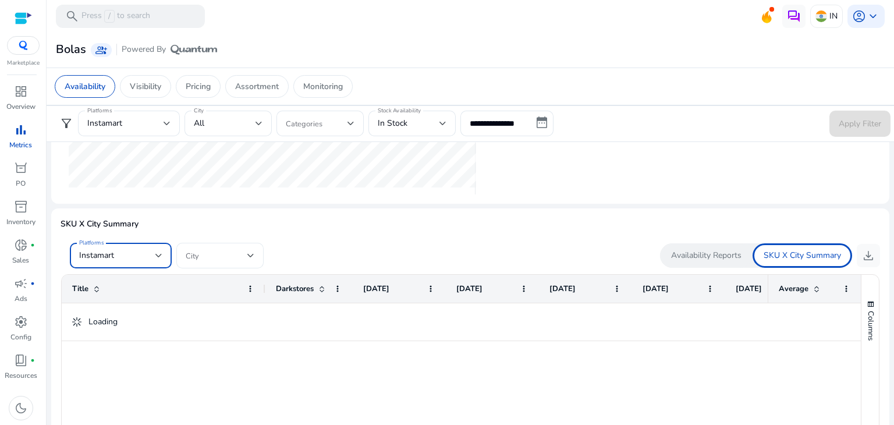
click at [227, 253] on span at bounding box center [217, 255] width 62 height 13
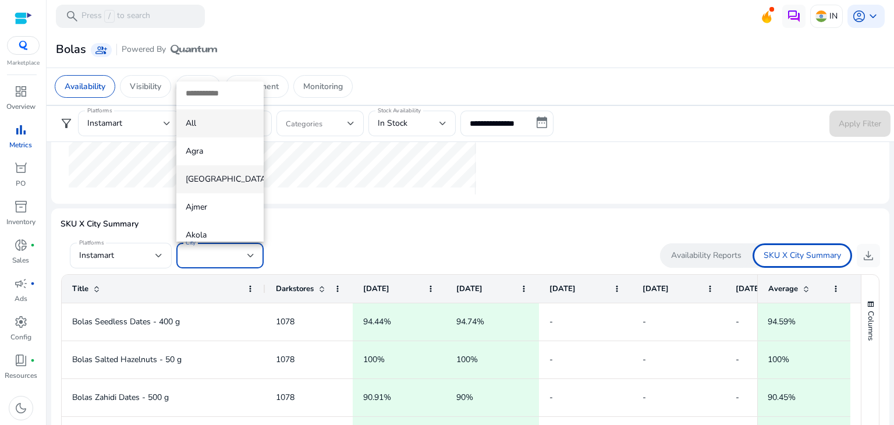
click at [223, 175] on span "[GEOGRAPHIC_DATA]" at bounding box center [220, 179] width 69 height 13
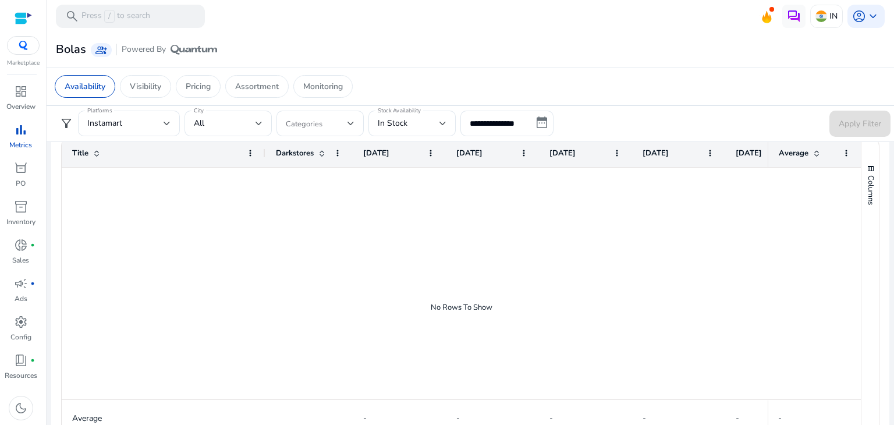
scroll to position [686, 0]
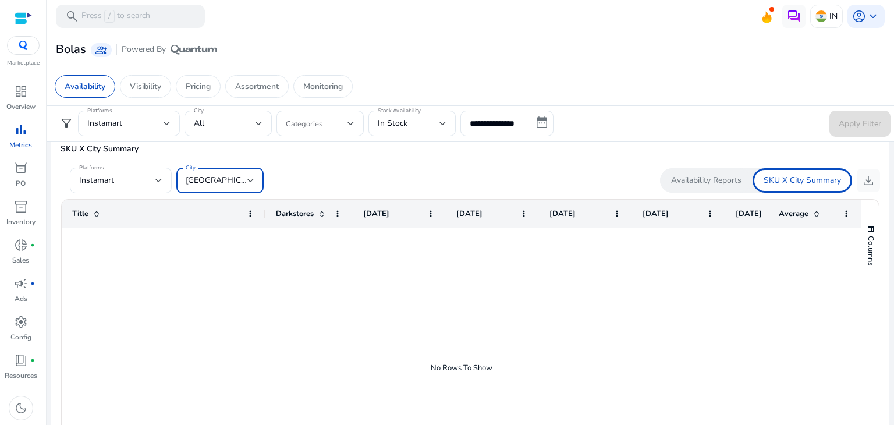
click at [247, 173] on div at bounding box center [250, 180] width 7 height 14
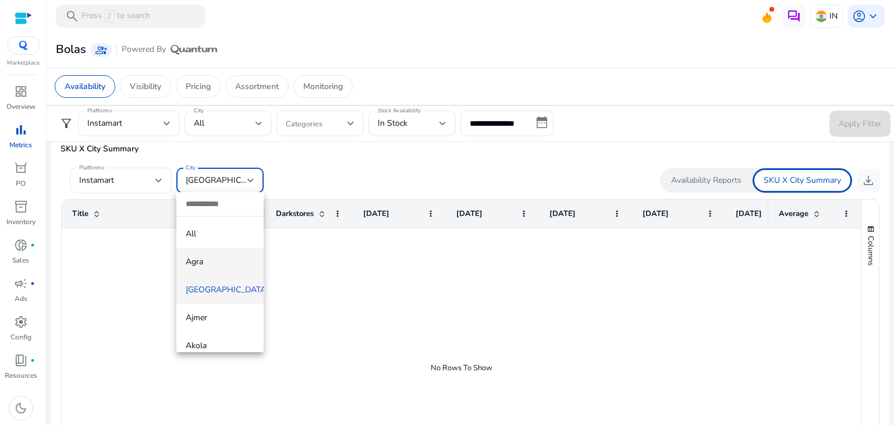
click at [207, 255] on span "Agra" at bounding box center [220, 261] width 69 height 13
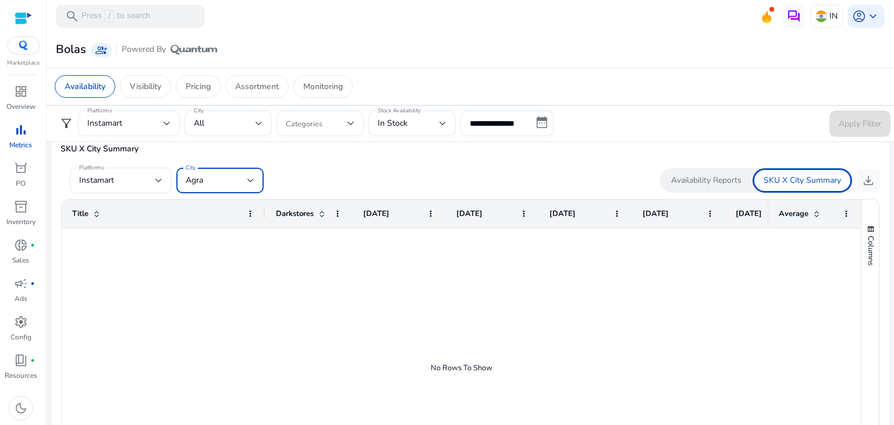
click at [243, 189] on div "Agra" at bounding box center [220, 181] width 69 height 26
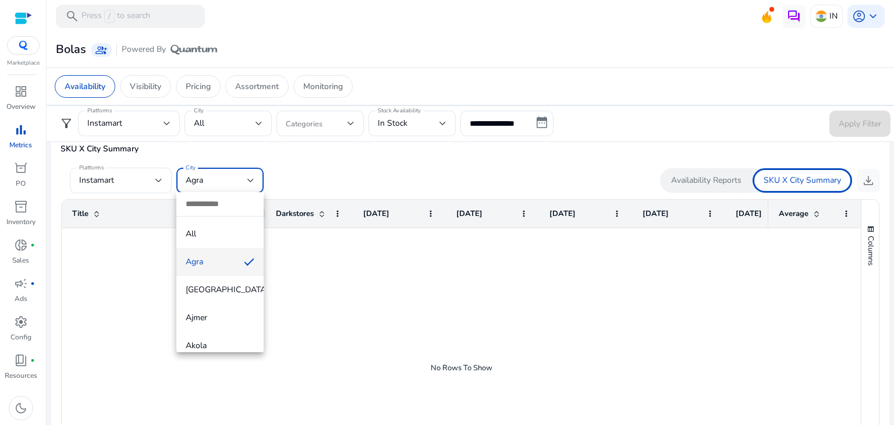
click at [348, 169] on div at bounding box center [447, 212] width 894 height 425
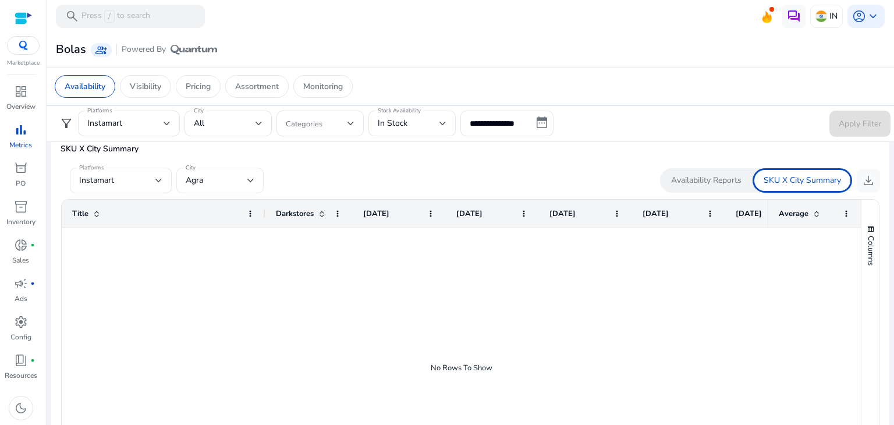
click at [256, 175] on div "City Agra" at bounding box center [219, 181] width 87 height 26
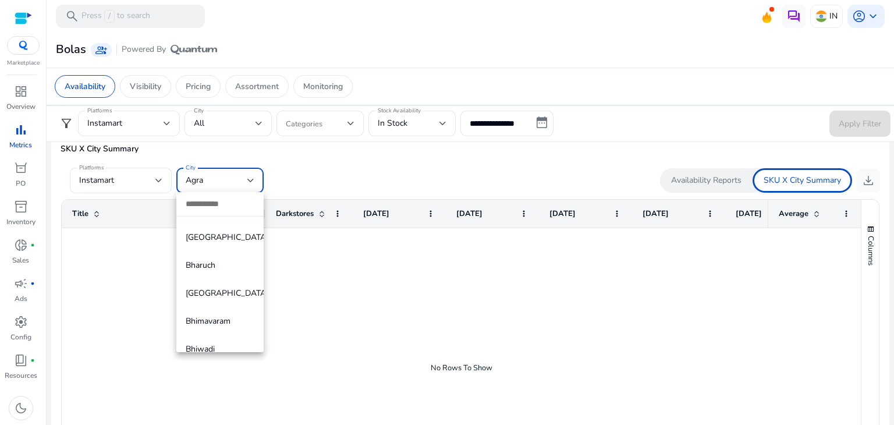
scroll to position [693, 0]
click at [212, 243] on span "[GEOGRAPHIC_DATA]" at bounding box center [220, 239] width 69 height 13
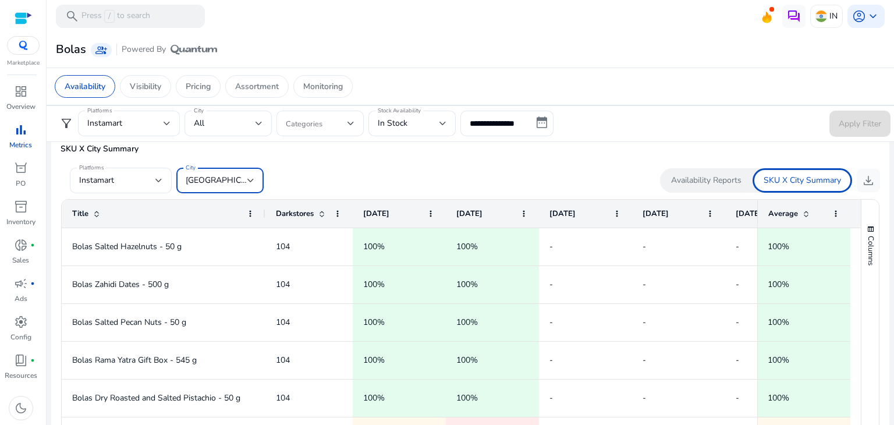
click at [237, 184] on div "[GEOGRAPHIC_DATA]" at bounding box center [217, 180] width 62 height 13
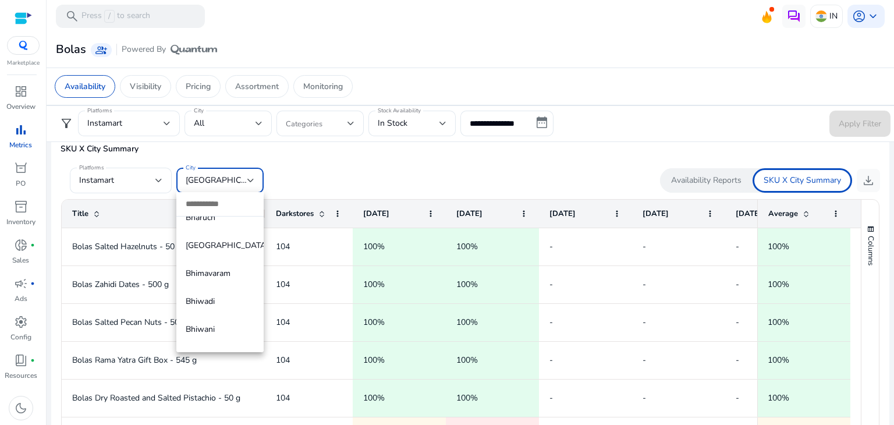
scroll to position [771, 0]
click at [207, 301] on span "Bhiwadi" at bounding box center [220, 300] width 69 height 13
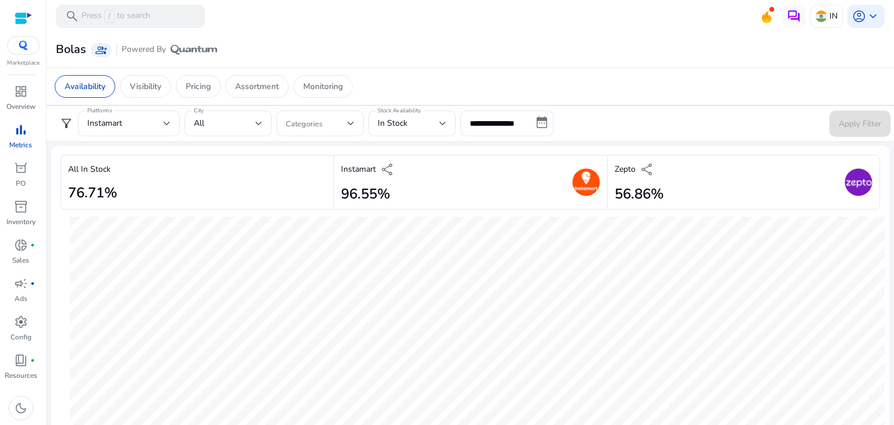
scroll to position [0, 0]
click at [531, 118] on input "**********" at bounding box center [506, 124] width 93 height 26
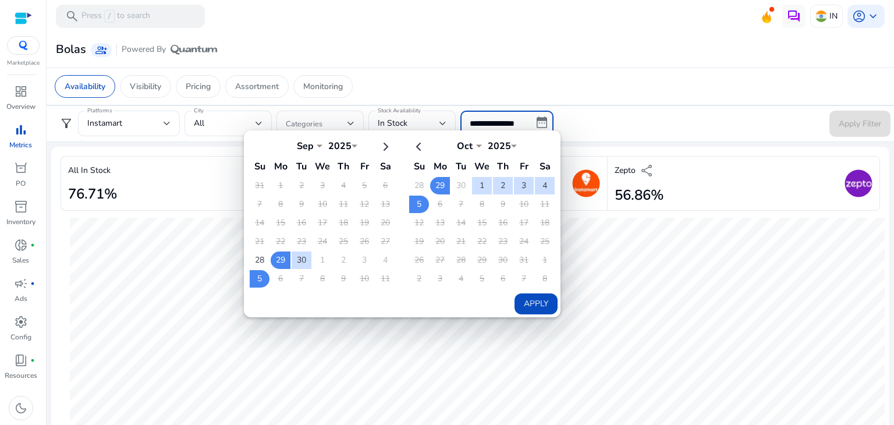
click at [531, 118] on input "**********" at bounding box center [506, 124] width 93 height 26
click at [619, 112] on form "**********" at bounding box center [470, 124] width 840 height 26
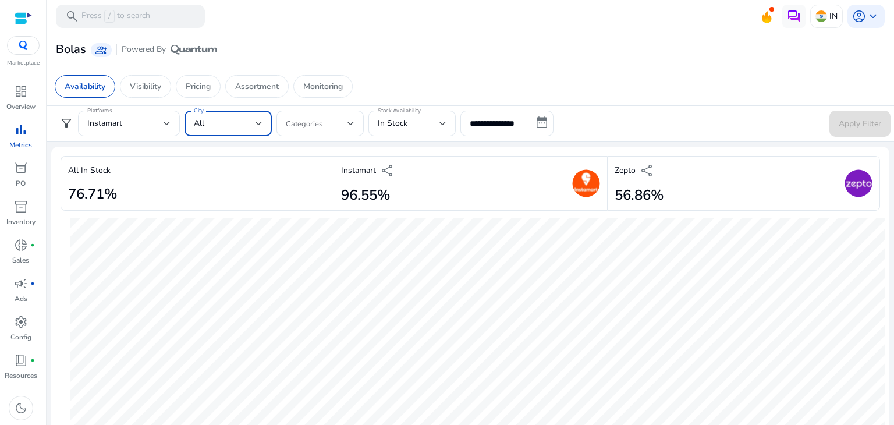
click at [239, 122] on div "All" at bounding box center [225, 123] width 62 height 13
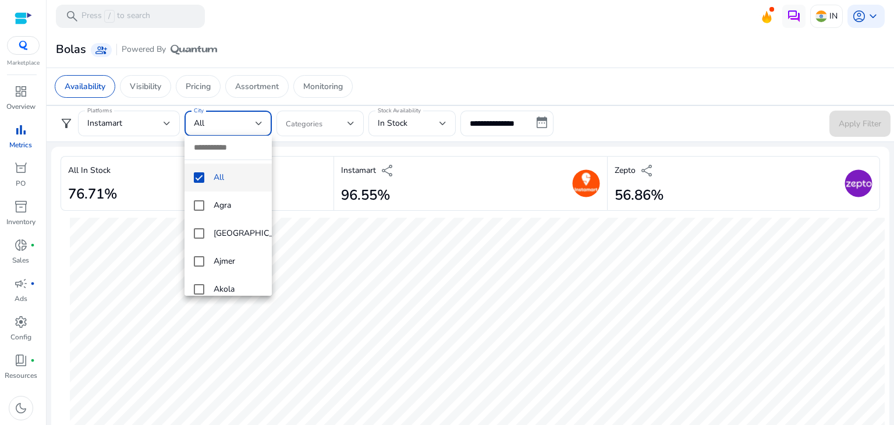
click at [199, 178] on mat-pseudo-checkbox at bounding box center [199, 177] width 10 height 10
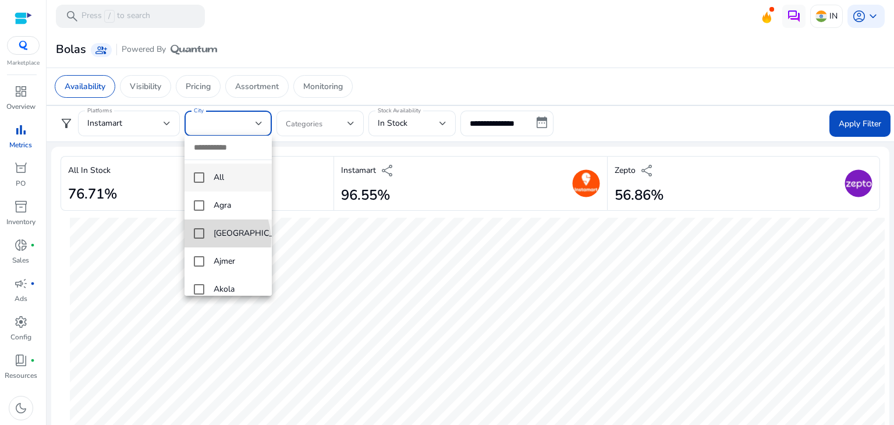
click at [200, 240] on mat-option "[GEOGRAPHIC_DATA]" at bounding box center [227, 233] width 87 height 28
click at [843, 123] on div at bounding box center [447, 212] width 894 height 425
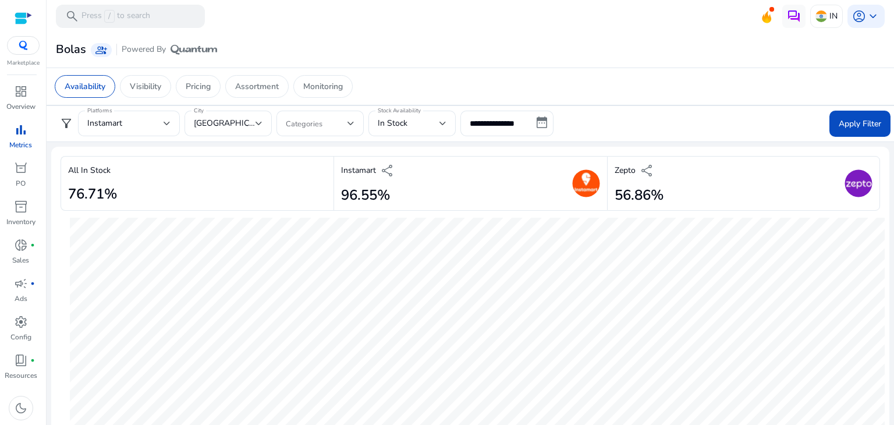
click at [843, 123] on span "Apply Filter" at bounding box center [859, 124] width 42 height 12
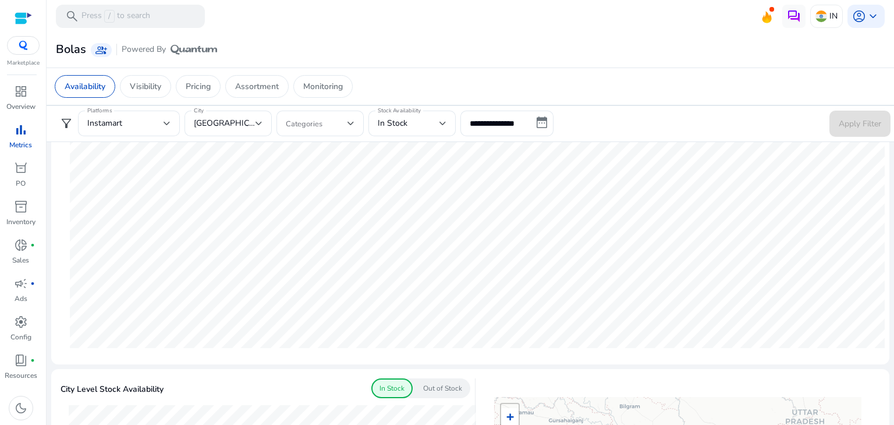
scroll to position [77, 0]
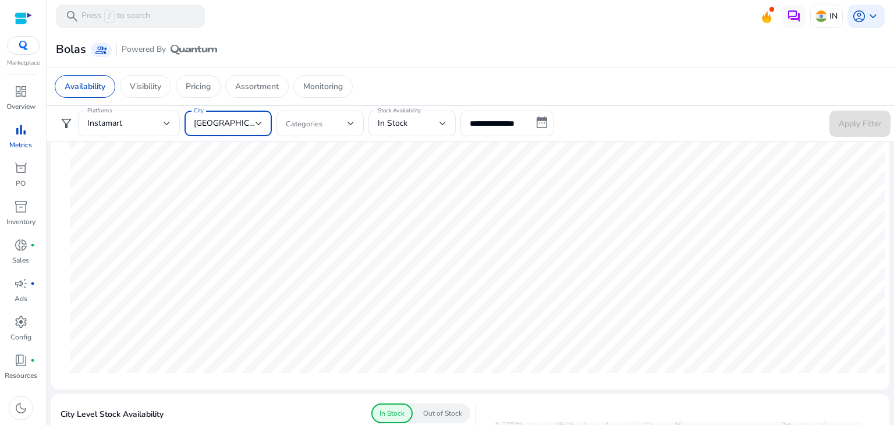
click at [197, 126] on span "Ahmedabad" at bounding box center [235, 123] width 83 height 11
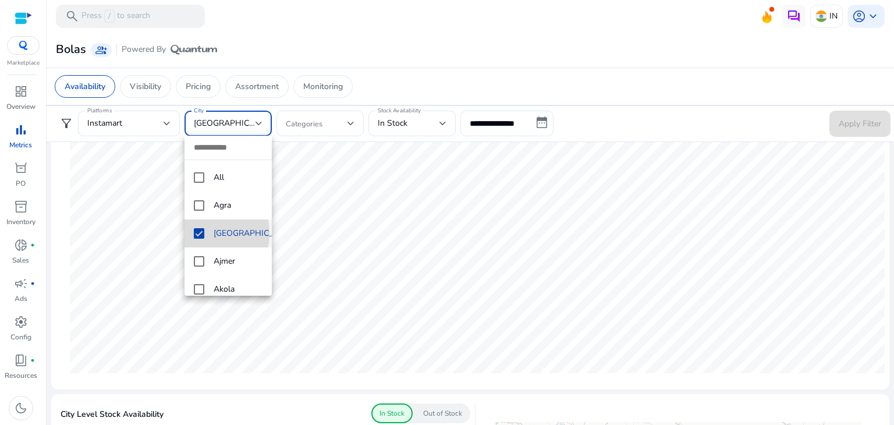
click at [194, 233] on mat-pseudo-checkbox at bounding box center [199, 233] width 10 height 10
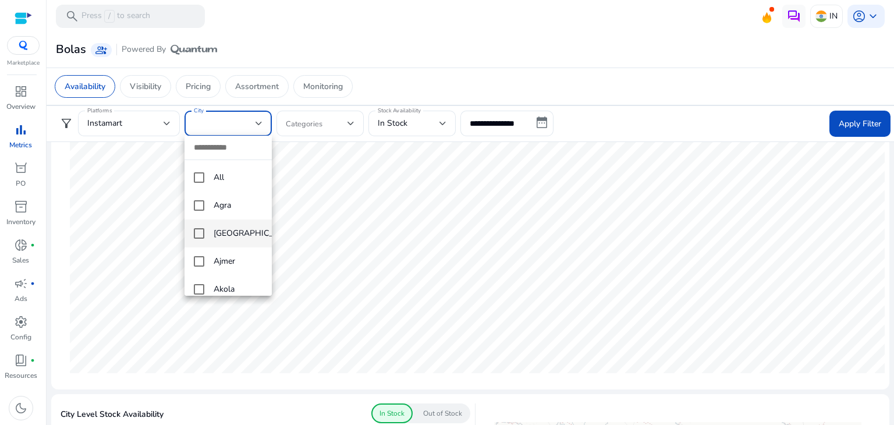
click at [230, 125] on div at bounding box center [447, 212] width 894 height 425
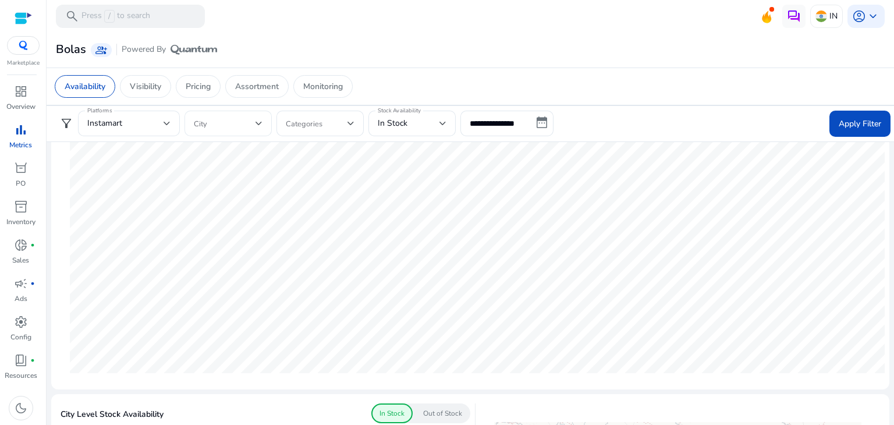
click at [223, 131] on div at bounding box center [228, 124] width 69 height 26
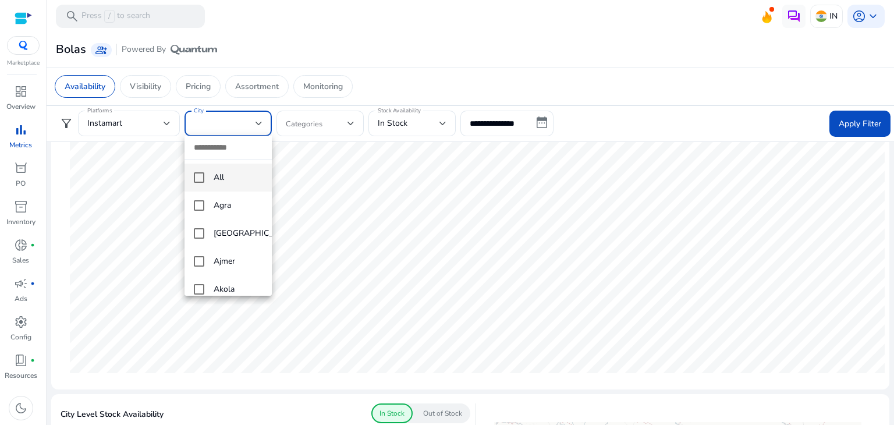
click at [214, 160] on ngx-mat-select-search at bounding box center [228, 150] width 69 height 24
click at [215, 148] on input "dropdown search" at bounding box center [227, 148] width 87 height 24
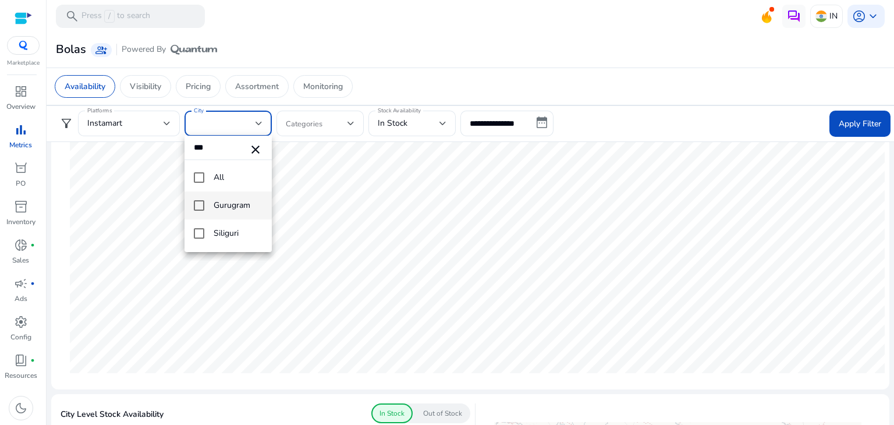
type input "***"
click at [201, 203] on mat-pseudo-checkbox at bounding box center [199, 205] width 10 height 10
click at [847, 124] on div at bounding box center [447, 212] width 894 height 425
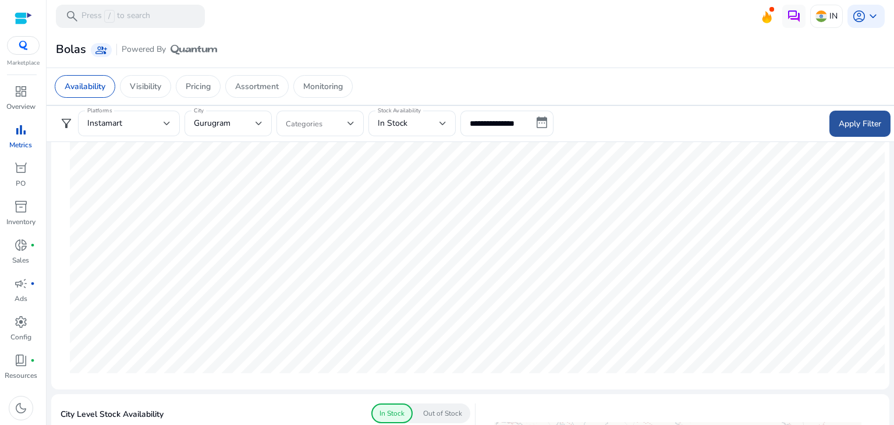
click at [862, 122] on span "Apply Filter" at bounding box center [859, 124] width 42 height 12
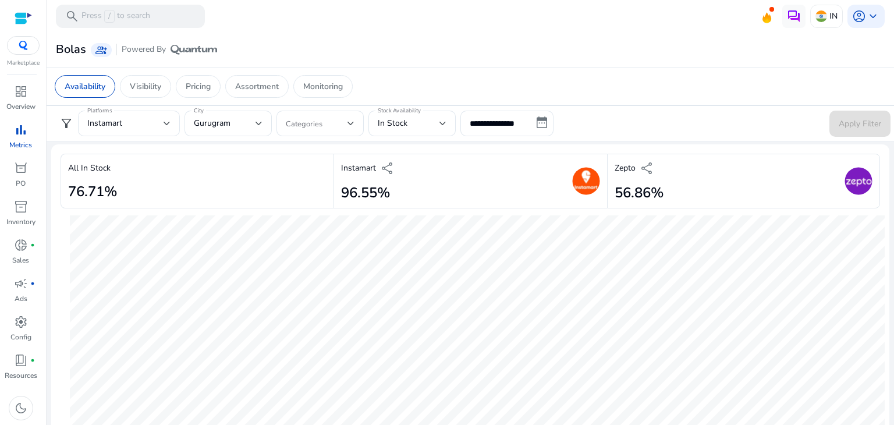
scroll to position [0, 0]
click at [508, 124] on input "**********" at bounding box center [506, 124] width 93 height 26
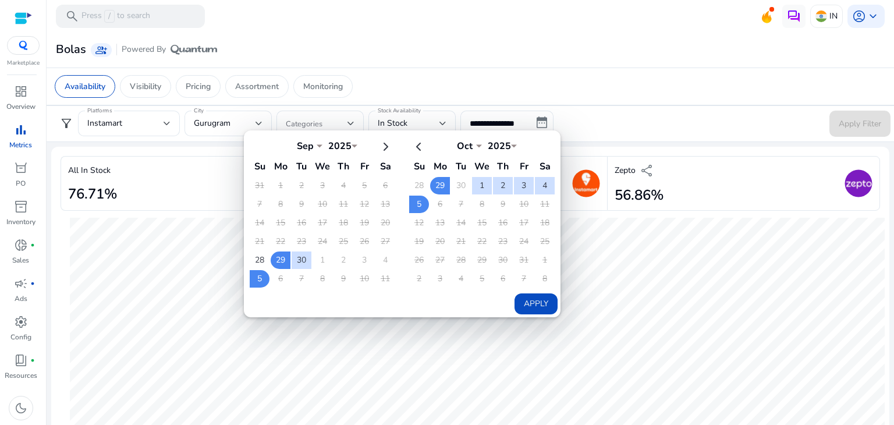
click at [625, 96] on app-sa-custom-tab "Availability Visibility Pricing Assortment Monitoring" at bounding box center [470, 86] width 831 height 23
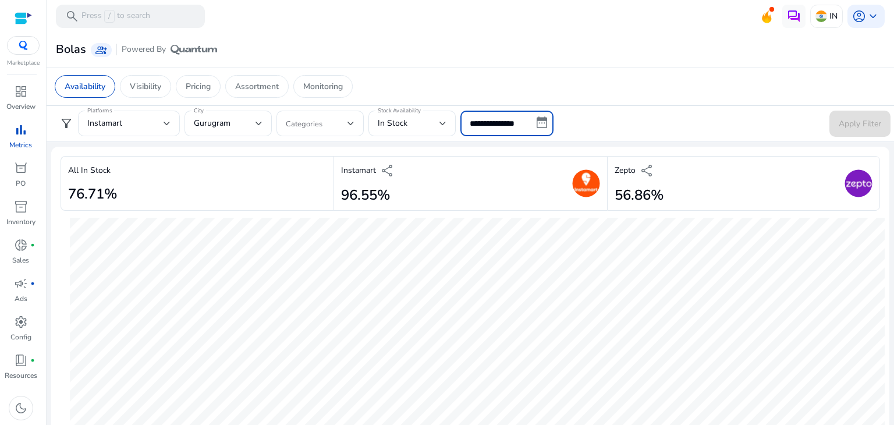
click at [539, 123] on input "**********" at bounding box center [506, 124] width 93 height 26
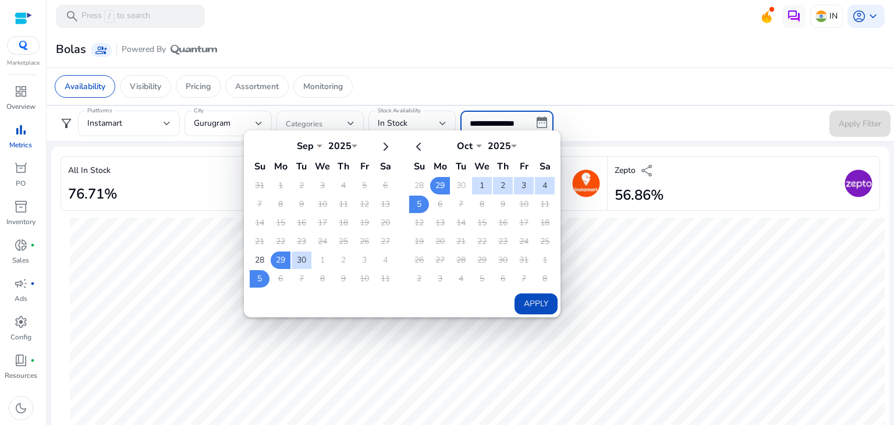
click at [158, 175] on div "All In Stock 76.71%" at bounding box center [197, 183] width 273 height 55
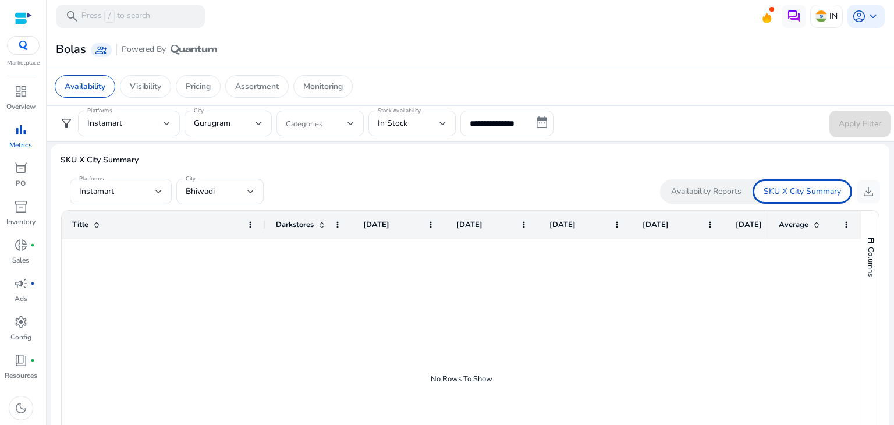
scroll to position [677, 0]
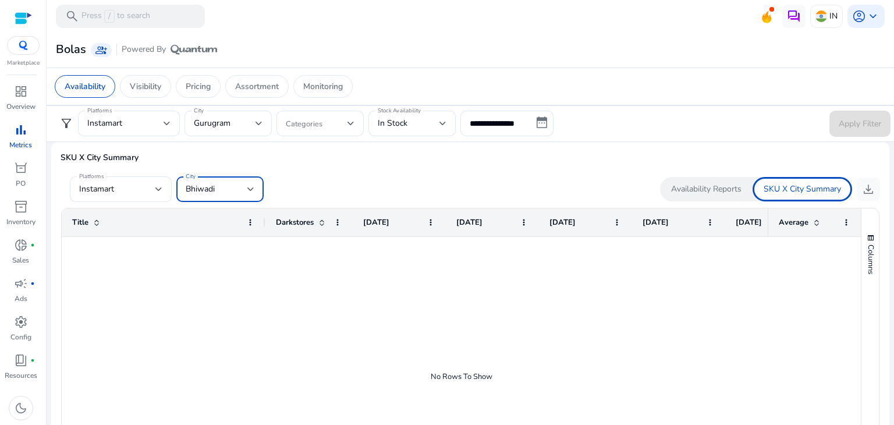
click at [223, 190] on div "Bhiwadi" at bounding box center [217, 189] width 62 height 13
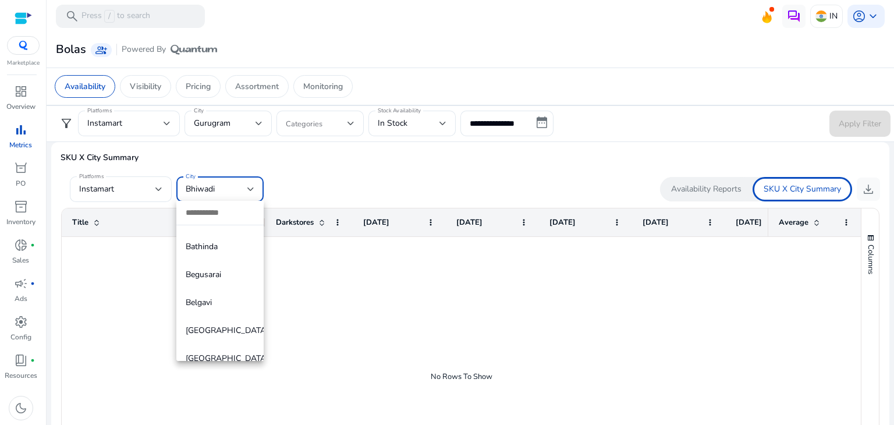
scroll to position [601, 0]
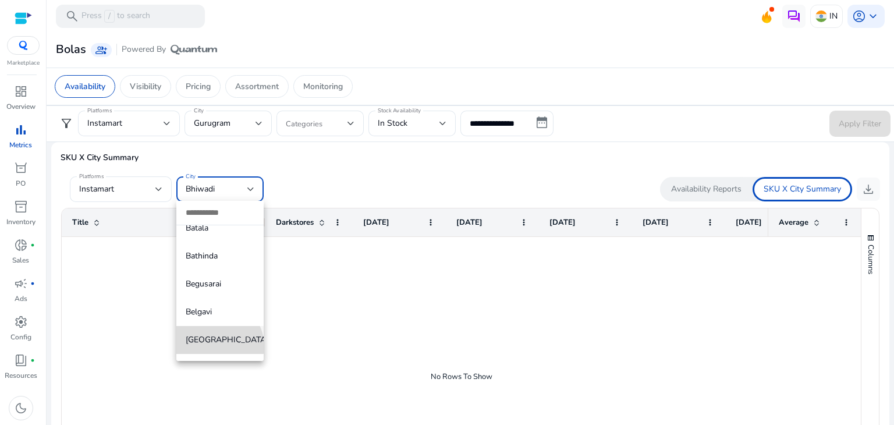
click at [217, 345] on span "Bengaluru" at bounding box center [220, 339] width 69 height 13
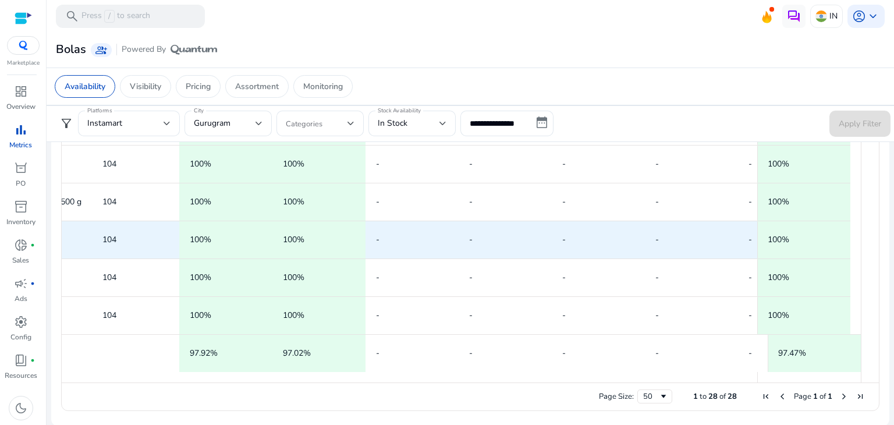
scroll to position [0, 183]
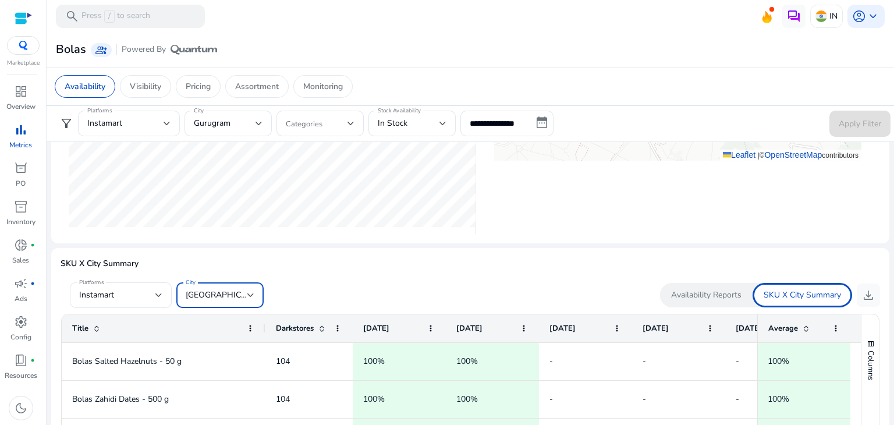
click at [244, 298] on div "Bengaluru" at bounding box center [217, 295] width 62 height 13
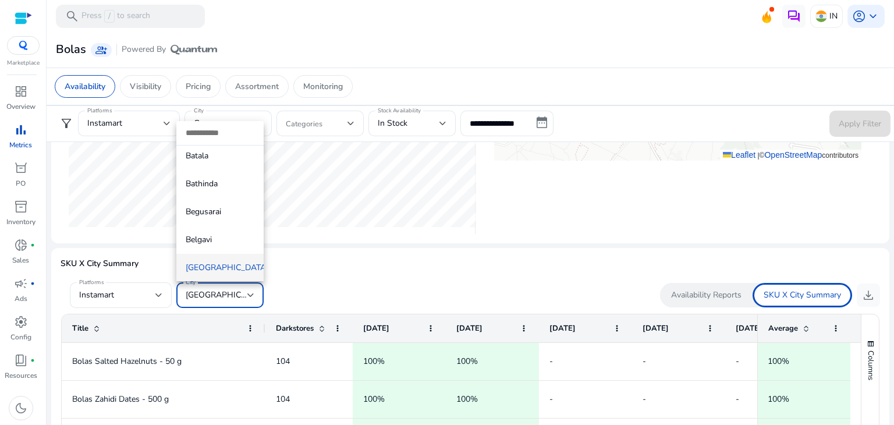
click at [219, 131] on input "dropdown search" at bounding box center [219, 133] width 87 height 24
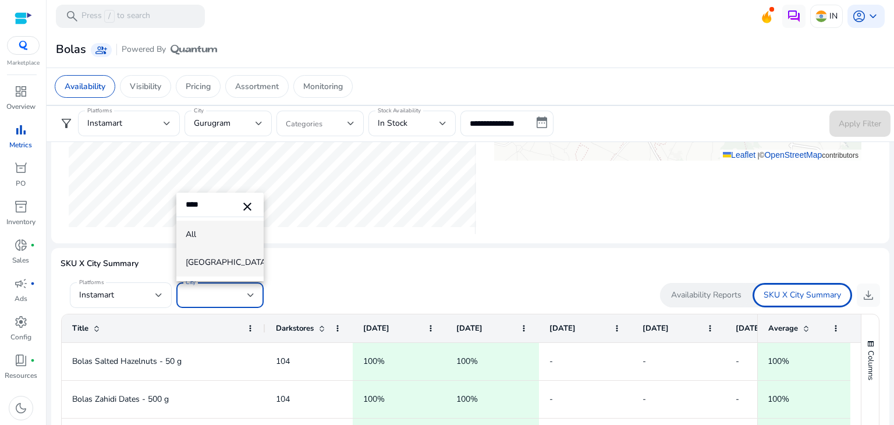
type input "****"
click at [226, 259] on span "Hyderabad" at bounding box center [220, 262] width 69 height 13
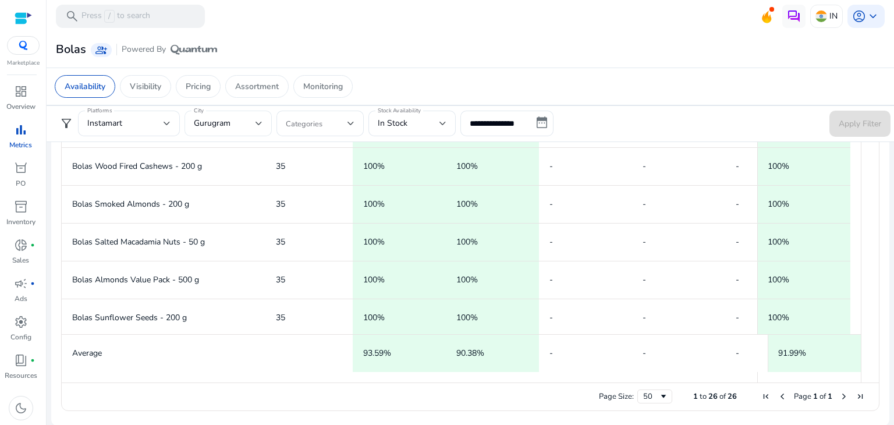
click at [244, 131] on div "Gurugram" at bounding box center [228, 124] width 69 height 26
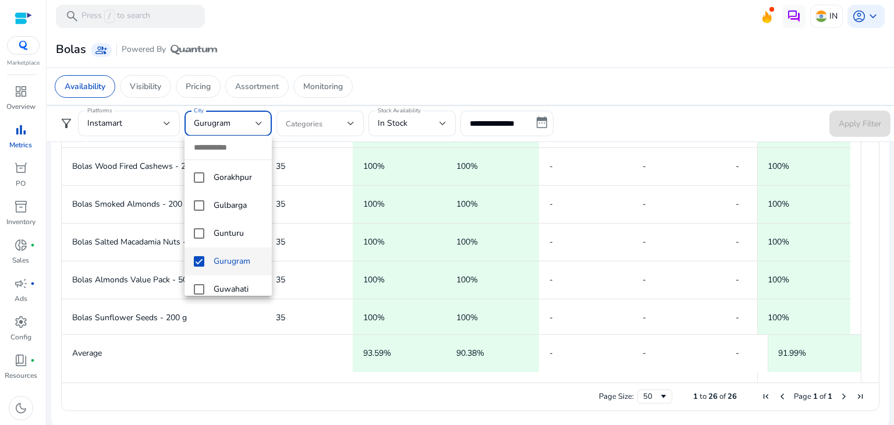
click at [222, 131] on div at bounding box center [447, 212] width 894 height 425
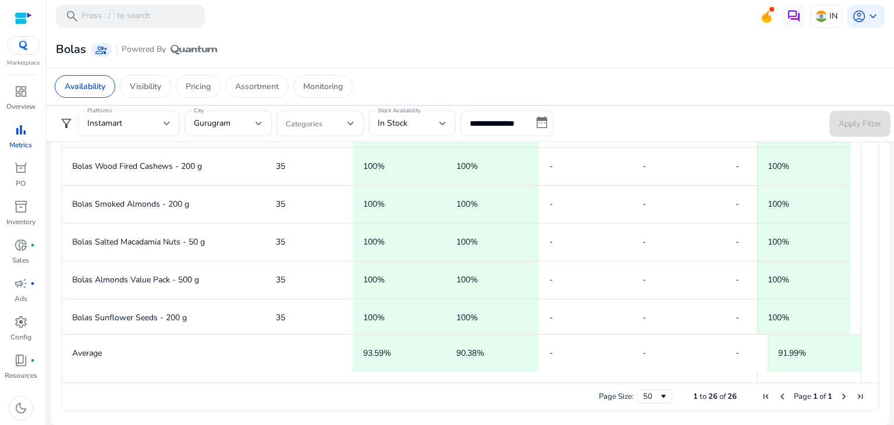
click at [223, 129] on div "Gurugram" at bounding box center [228, 124] width 69 height 26
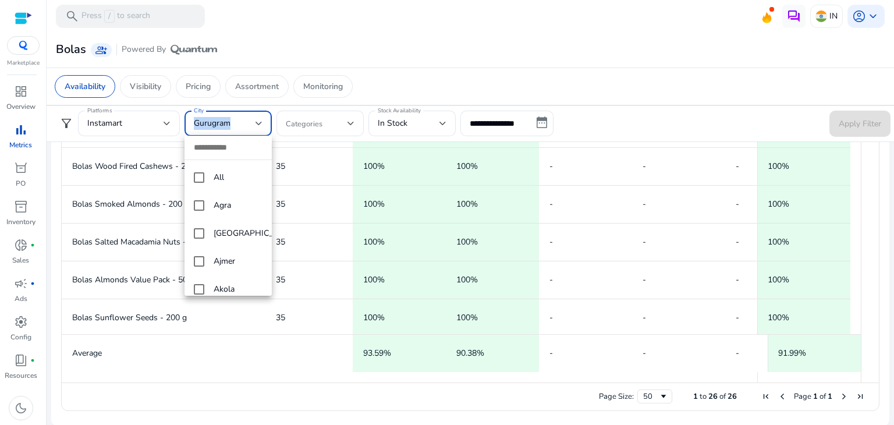
click at [223, 129] on body "**********" at bounding box center [447, 212] width 894 height 425
click at [575, 131] on div at bounding box center [447, 212] width 894 height 425
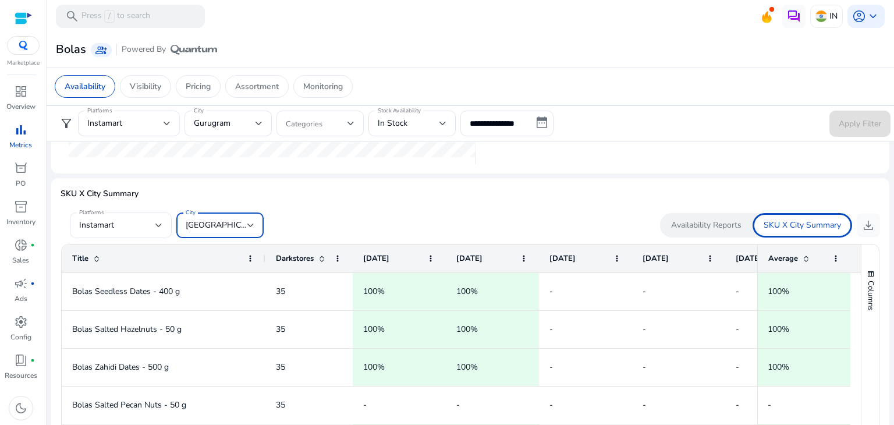
click at [226, 229] on div "Hyderabad" at bounding box center [217, 225] width 62 height 13
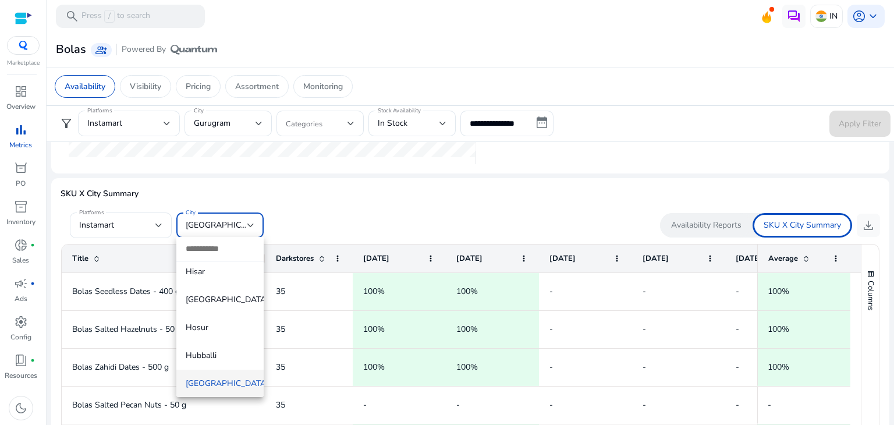
click at [219, 254] on input "dropdown search" at bounding box center [219, 249] width 87 height 24
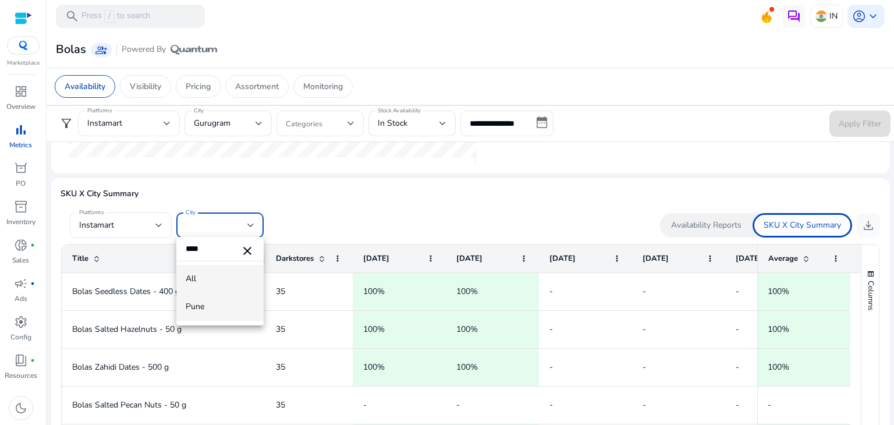
type input "****"
click at [208, 309] on span "Pune" at bounding box center [220, 306] width 69 height 13
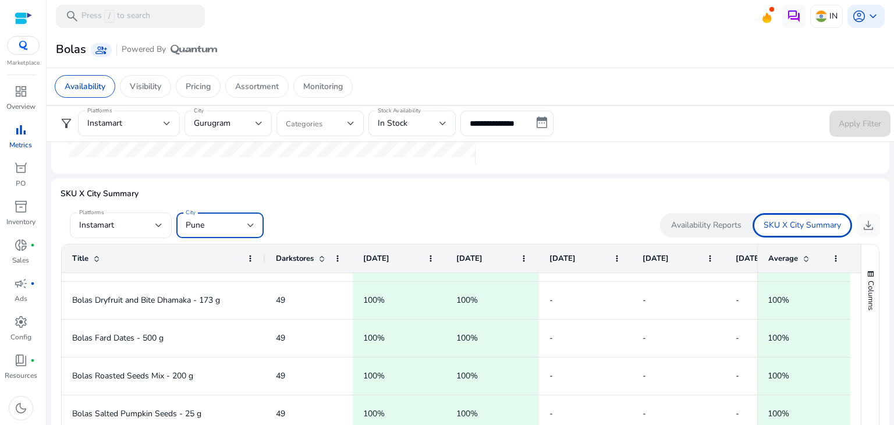
click at [243, 220] on div "Pune" at bounding box center [217, 225] width 62 height 13
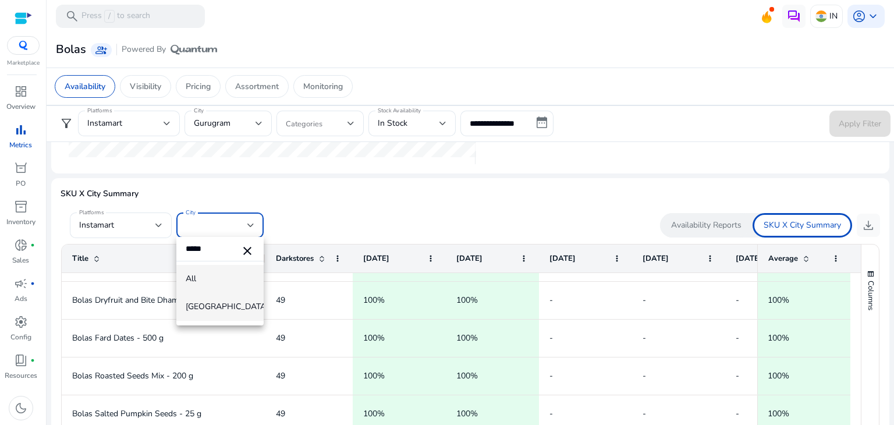
type input "*****"
click at [215, 305] on span "[GEOGRAPHIC_DATA]" at bounding box center [220, 306] width 69 height 13
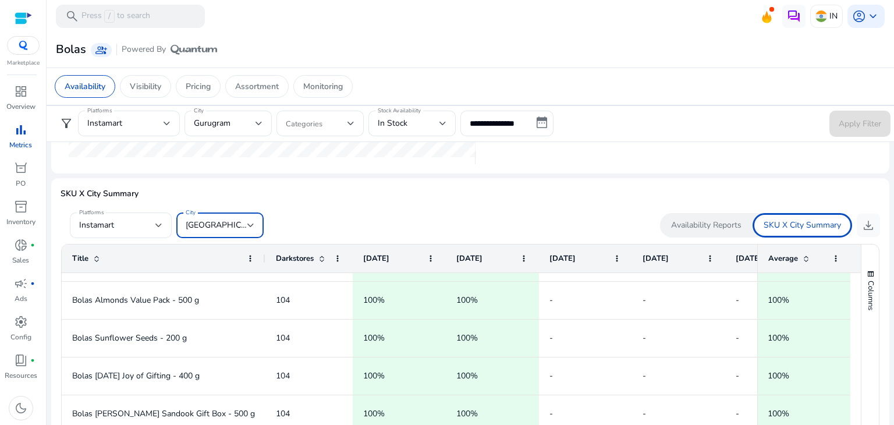
click at [238, 224] on div "[GEOGRAPHIC_DATA]" at bounding box center [217, 225] width 62 height 13
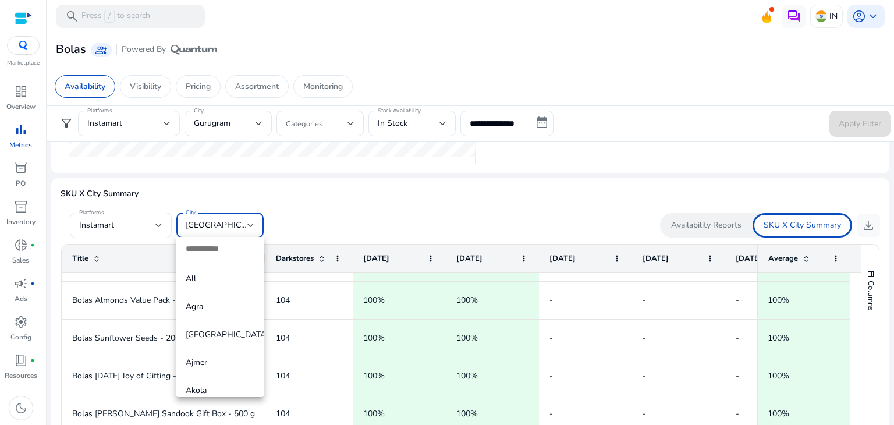
scroll to position [593, 0]
click at [214, 219] on div at bounding box center [447, 212] width 894 height 425
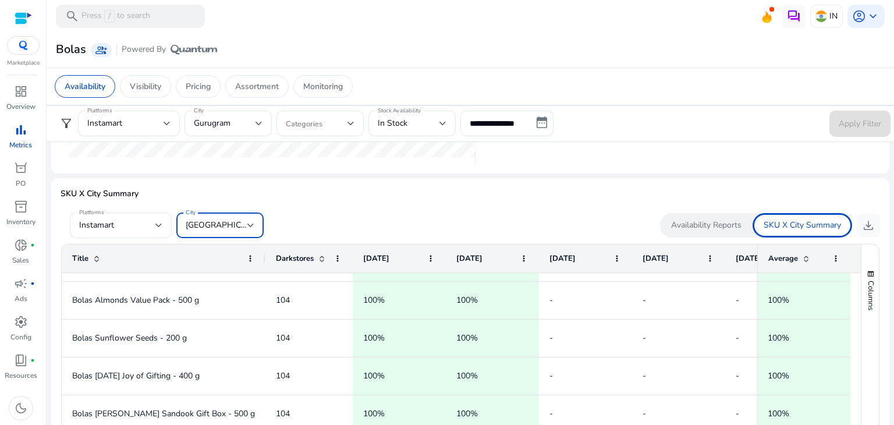
click at [214, 219] on span "[GEOGRAPHIC_DATA]" at bounding box center [227, 224] width 83 height 11
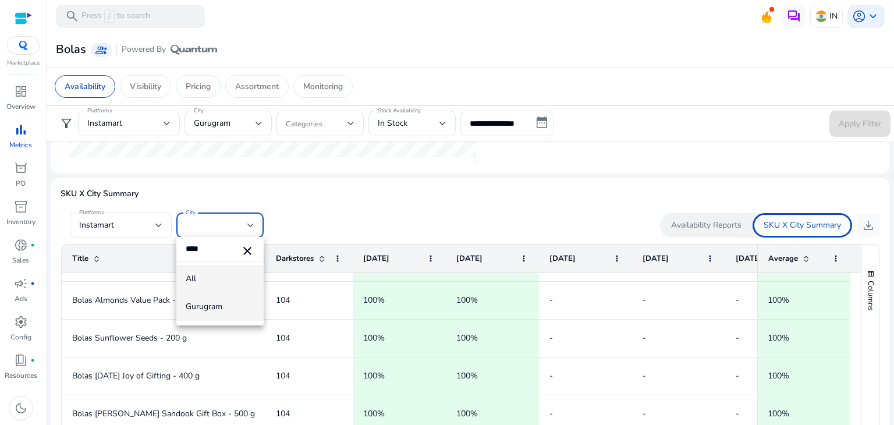
type input "****"
click at [216, 301] on span "Gurugram" at bounding box center [220, 306] width 69 height 13
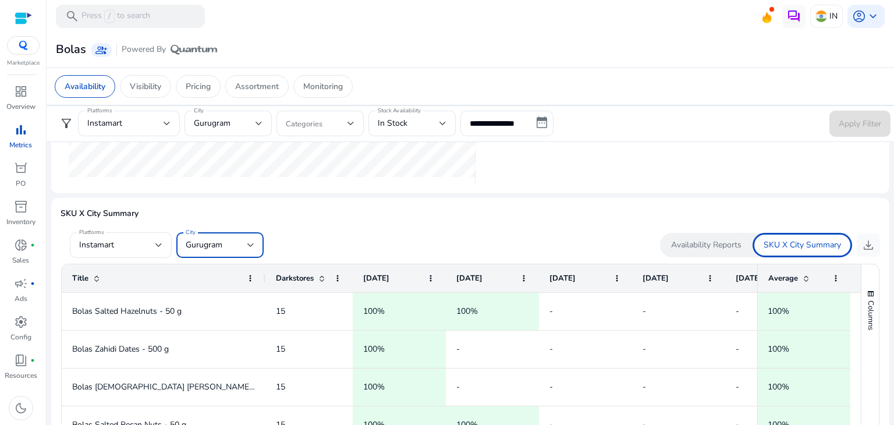
click at [223, 243] on div "Gurugram" at bounding box center [217, 245] width 62 height 13
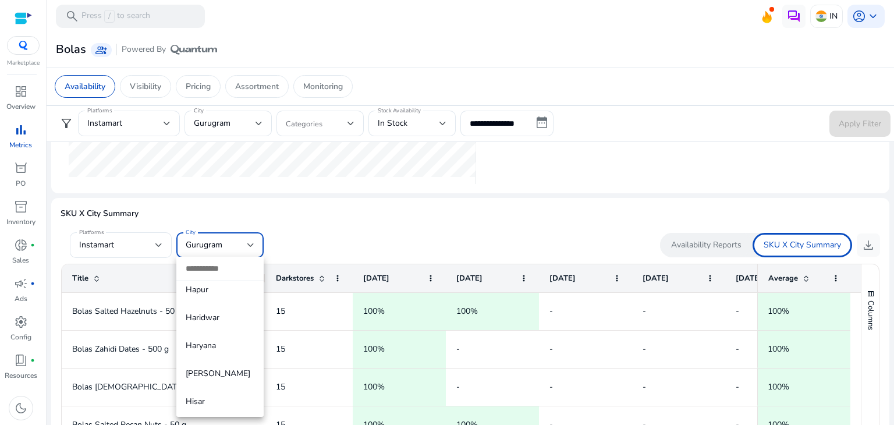
click at [203, 240] on div at bounding box center [447, 212] width 894 height 425
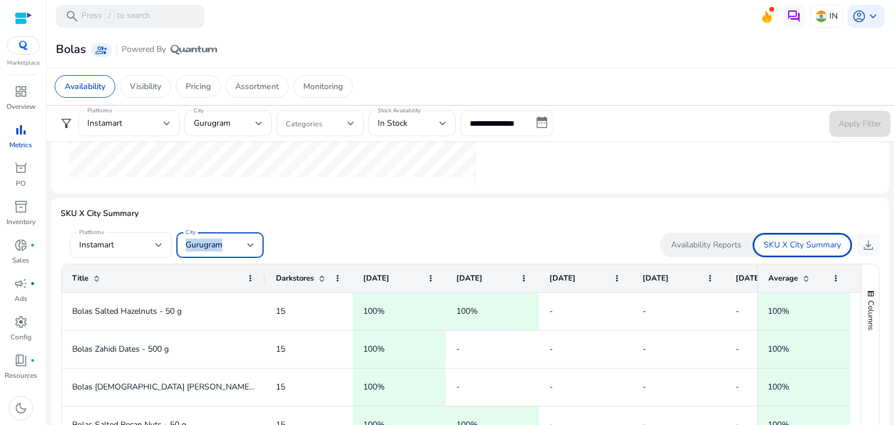
click at [203, 240] on span "Gurugram" at bounding box center [204, 244] width 37 height 11
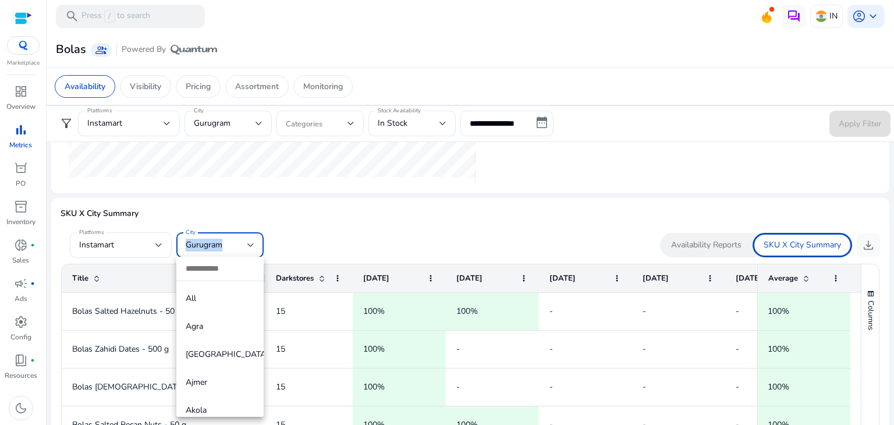
click at [203, 240] on span "Gurugram" at bounding box center [204, 244] width 37 height 11
click at [203, 240] on body "**********" at bounding box center [447, 212] width 894 height 425
click at [203, 240] on div at bounding box center [447, 212] width 894 height 425
click at [203, 240] on span "Gurugram" at bounding box center [204, 244] width 37 height 11
click at [203, 240] on body "**********" at bounding box center [447, 212] width 894 height 425
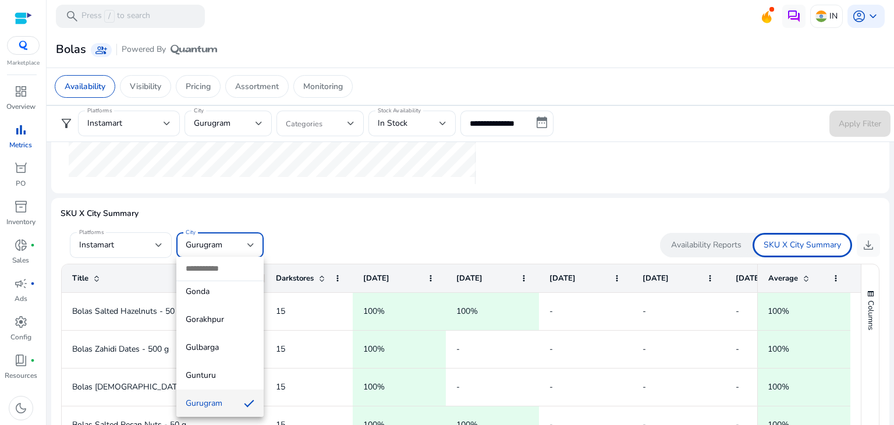
click at [203, 240] on div at bounding box center [447, 212] width 894 height 425
click at [203, 240] on span "Gurugram" at bounding box center [204, 244] width 37 height 11
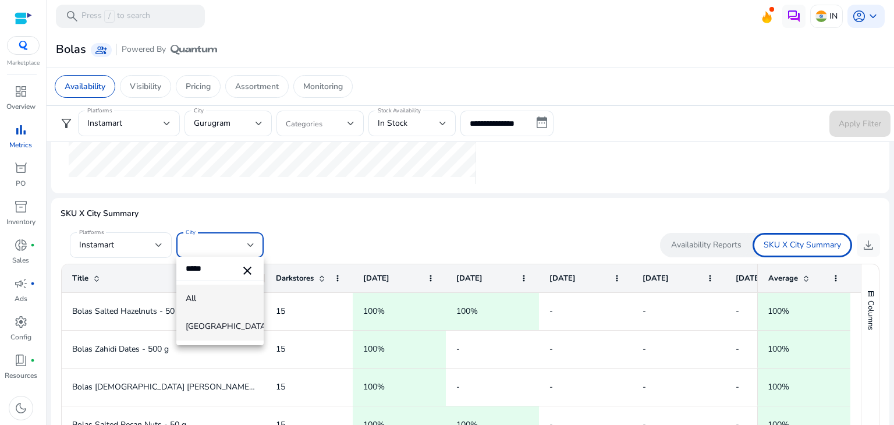
type input "*****"
click at [218, 332] on span "[GEOGRAPHIC_DATA]" at bounding box center [220, 326] width 69 height 13
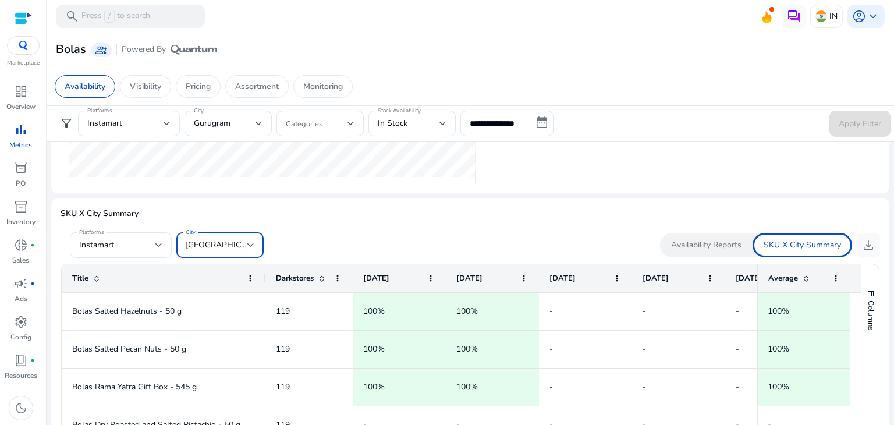
click at [245, 250] on div "[GEOGRAPHIC_DATA]" at bounding box center [217, 245] width 62 height 13
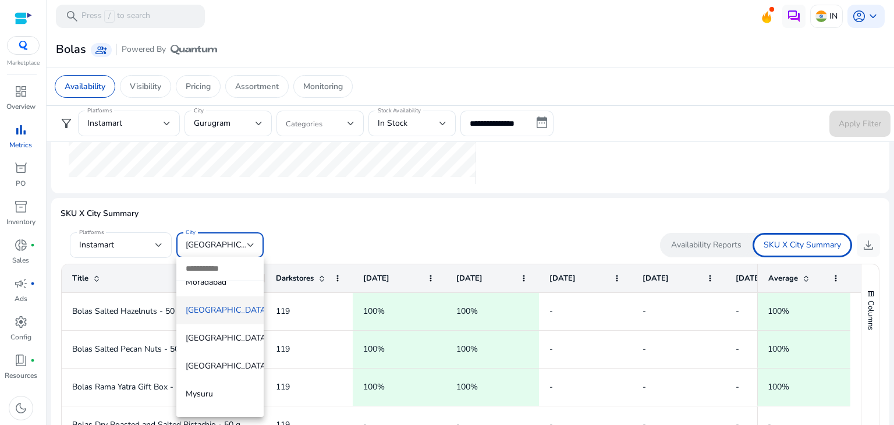
click at [213, 273] on input "dropdown search" at bounding box center [219, 269] width 87 height 24
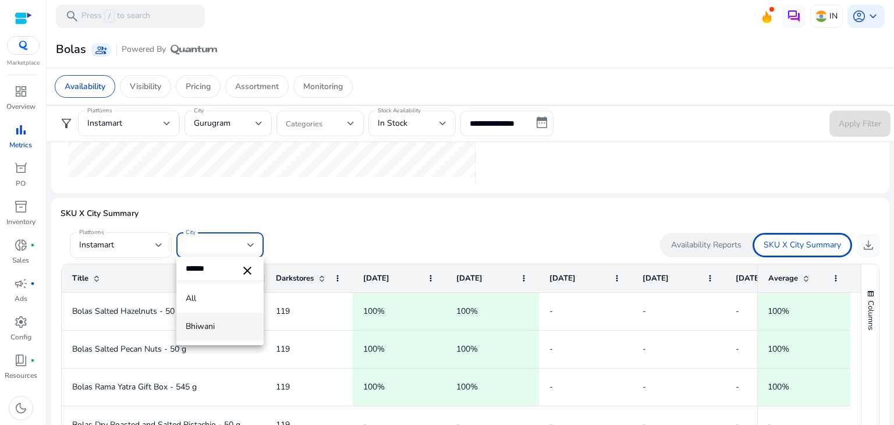
type input "******"
click at [214, 321] on span "Bhiwani" at bounding box center [220, 326] width 69 height 13
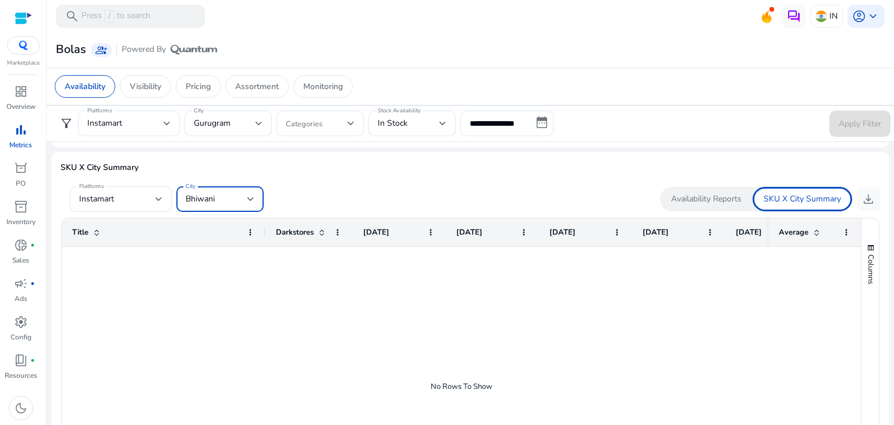
click at [247, 198] on div at bounding box center [250, 199] width 7 height 5
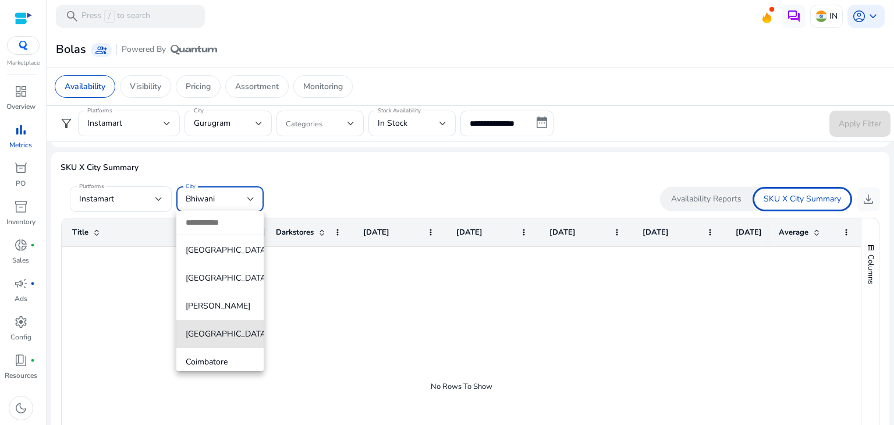
click at [235, 332] on span "[GEOGRAPHIC_DATA]" at bounding box center [220, 334] width 69 height 13
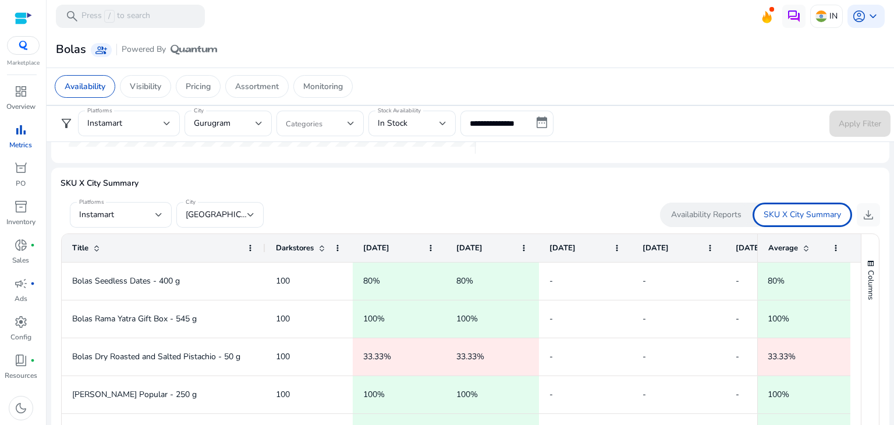
click at [296, 205] on form "Platforms Instamart City Chennai" at bounding box center [266, 215] width 410 height 26
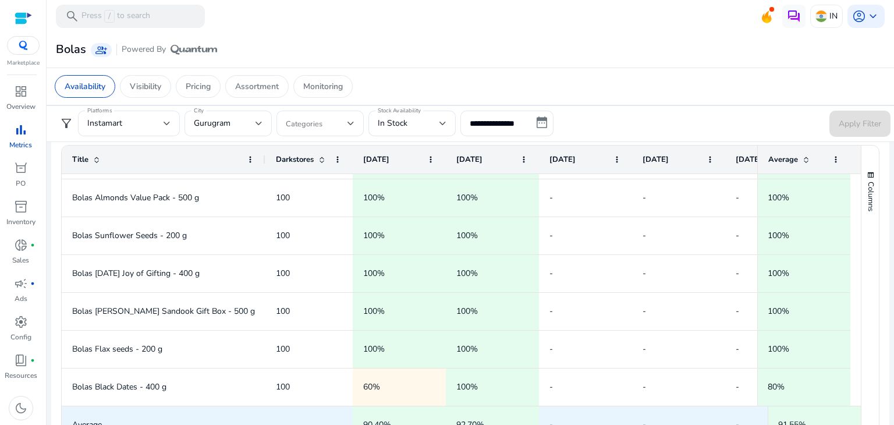
scroll to position [812, 0]
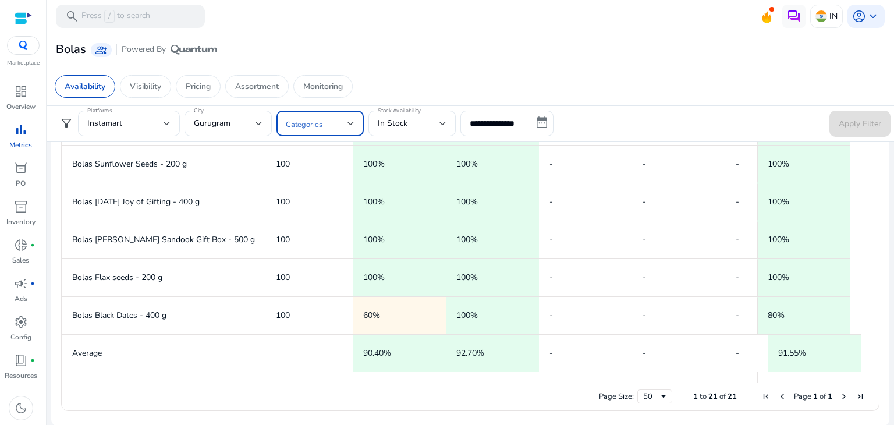
click at [326, 125] on span at bounding box center [317, 123] width 62 height 13
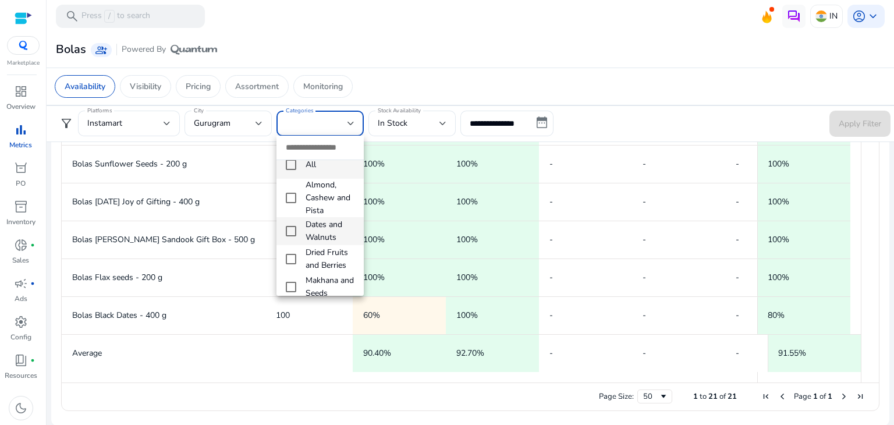
scroll to position [0, 0]
click at [609, 127] on div at bounding box center [447, 212] width 894 height 425
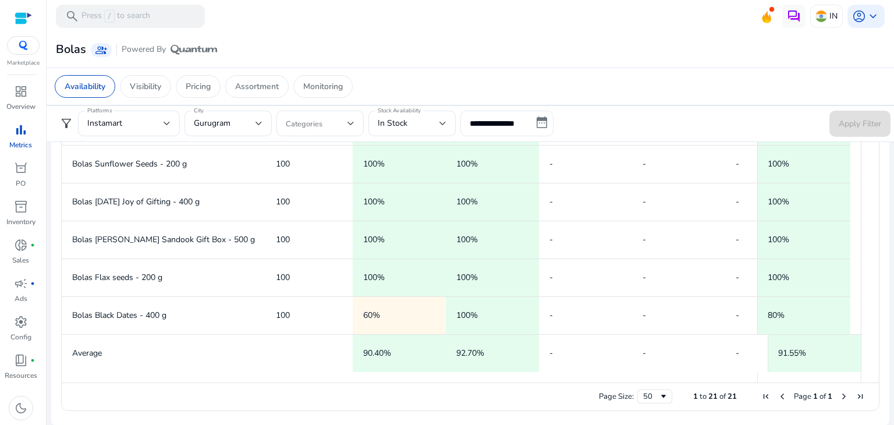
click at [535, 120] on input "**********" at bounding box center [506, 124] width 93 height 26
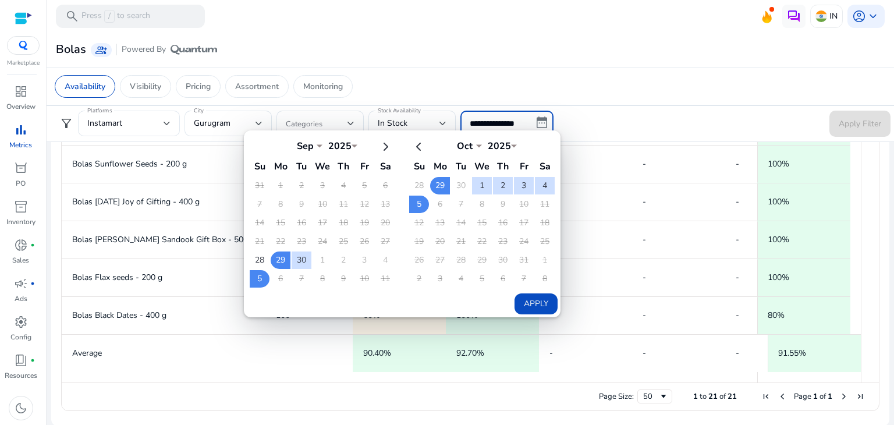
click at [589, 116] on form "**********" at bounding box center [470, 124] width 840 height 26
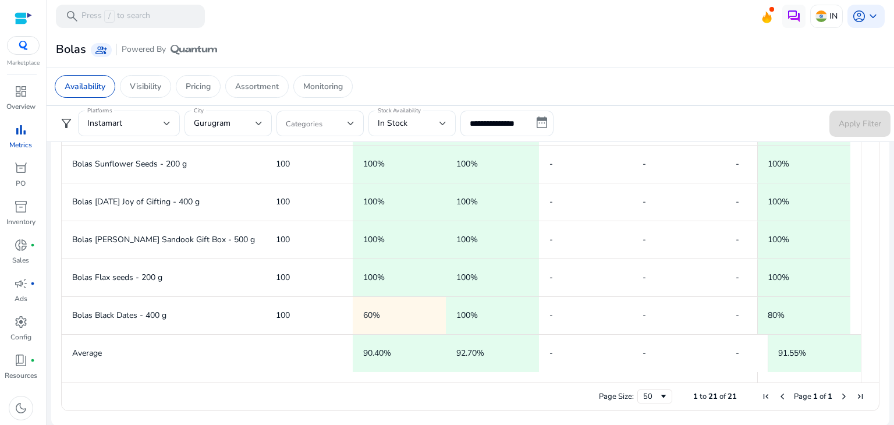
click at [436, 123] on div "In Stock" at bounding box center [409, 123] width 62 height 13
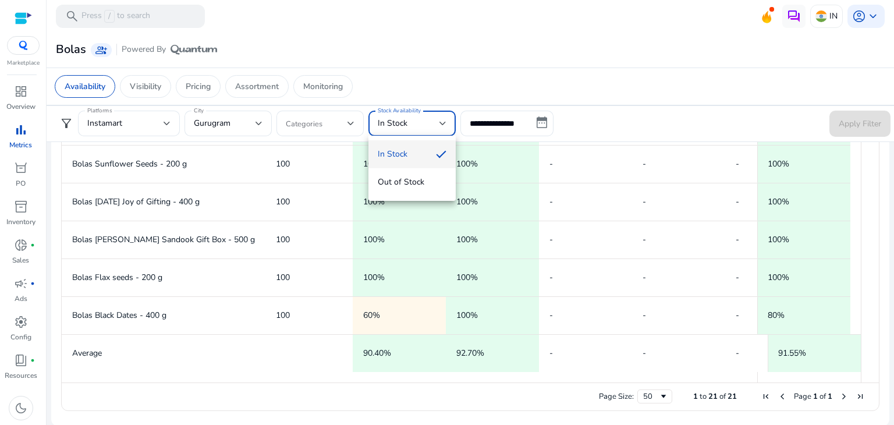
click at [436, 123] on div at bounding box center [447, 212] width 894 height 425
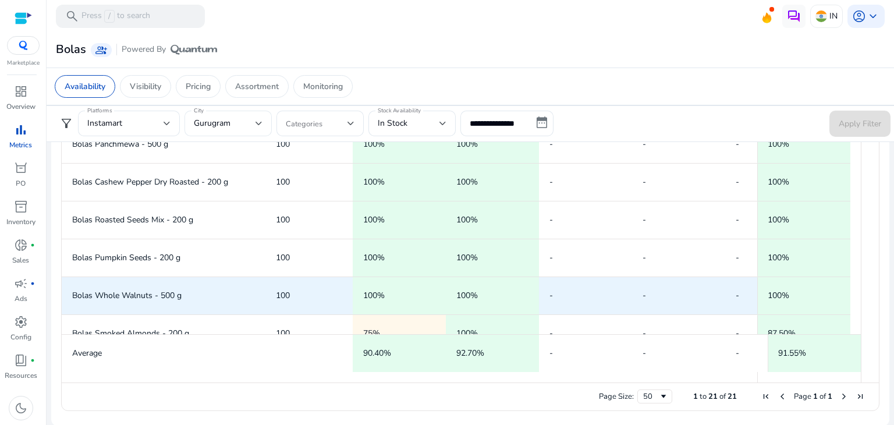
scroll to position [278, 0]
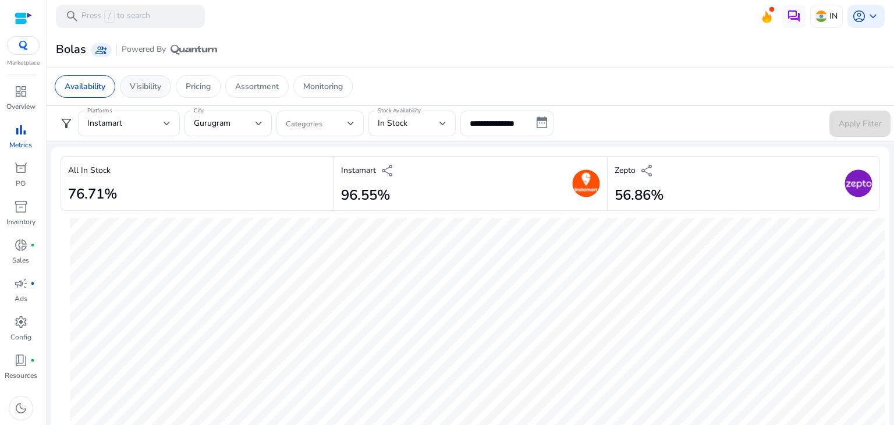
click at [161, 88] on p "Visibility" at bounding box center [145, 86] width 31 height 12
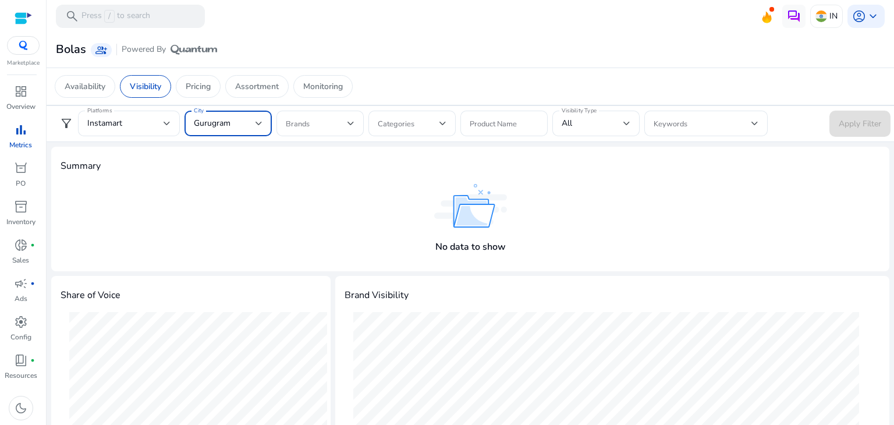
click at [239, 124] on div "Gurugram" at bounding box center [225, 123] width 62 height 13
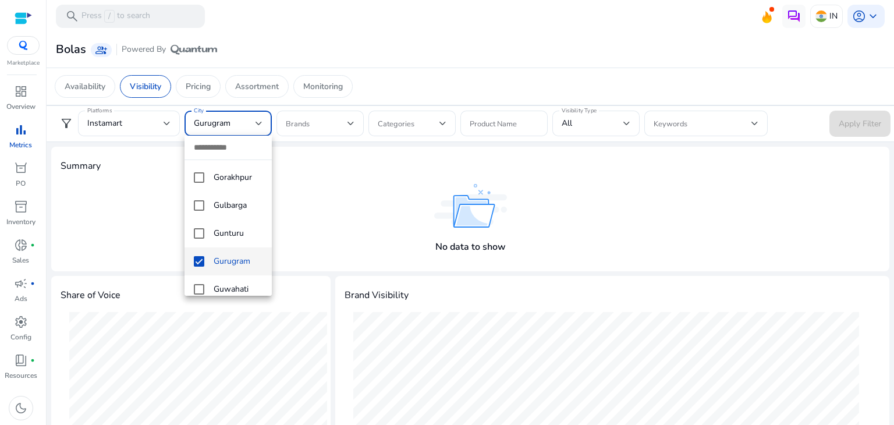
click at [354, 182] on div at bounding box center [447, 212] width 894 height 425
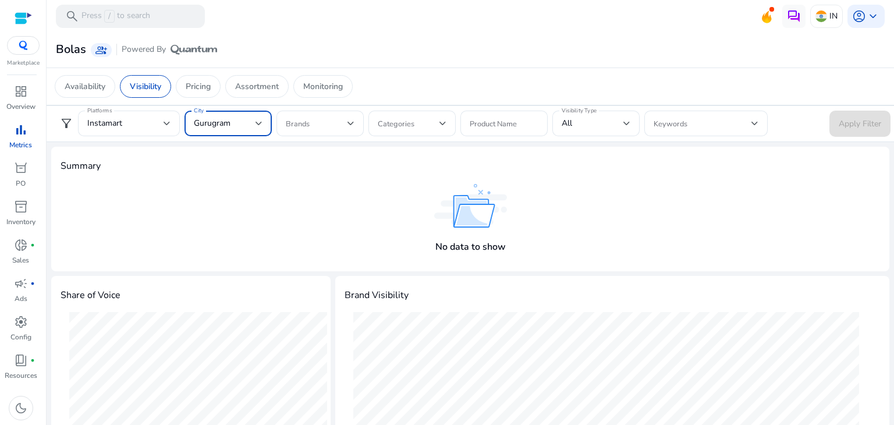
click at [254, 129] on div "Gurugram" at bounding box center [225, 123] width 62 height 13
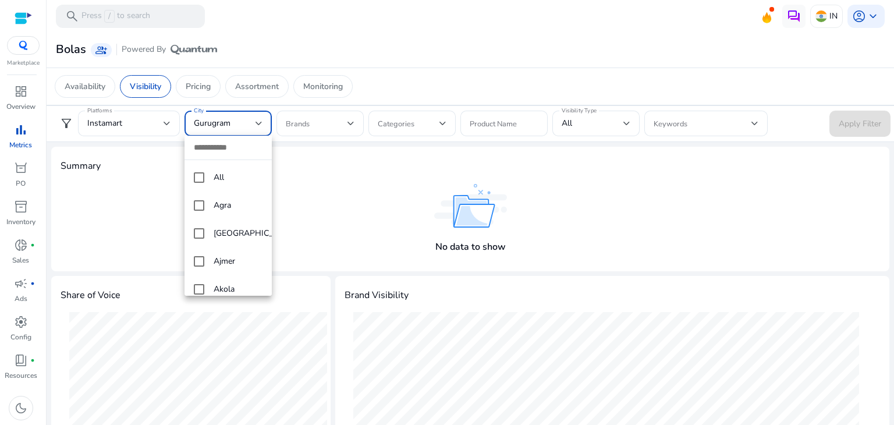
scroll to position [1927, 0]
click at [198, 266] on mat-pseudo-checkbox at bounding box center [199, 261] width 10 height 10
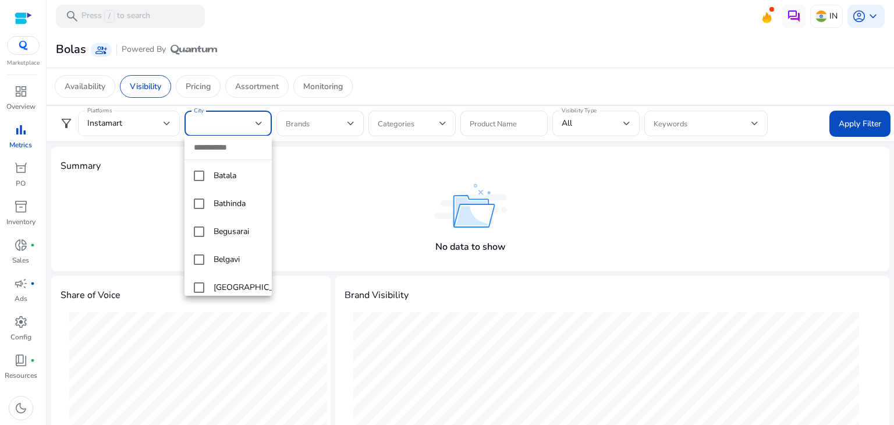
scroll to position [0, 0]
click at [202, 176] on mat-pseudo-checkbox at bounding box center [199, 177] width 10 height 10
click at [863, 126] on div at bounding box center [447, 212] width 894 height 425
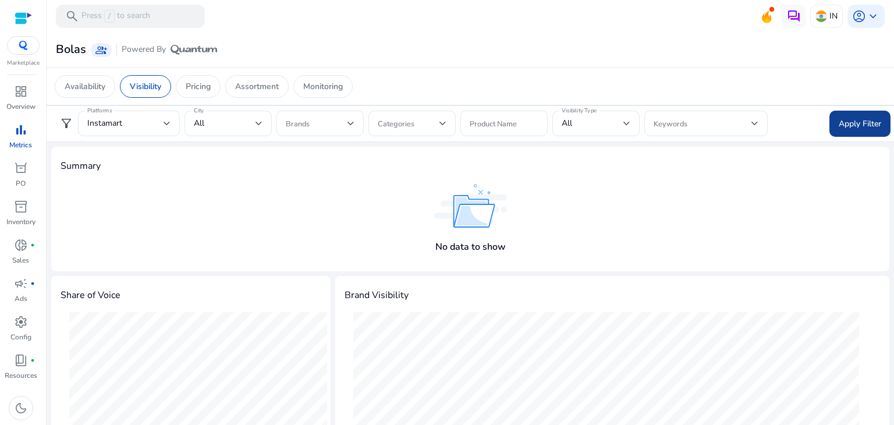
click at [845, 124] on span "Apply Filter" at bounding box center [859, 124] width 42 height 12
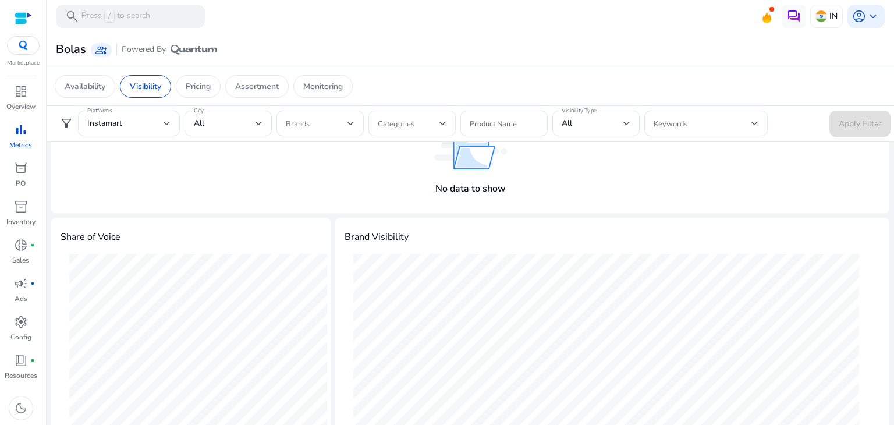
scroll to position [67, 0]
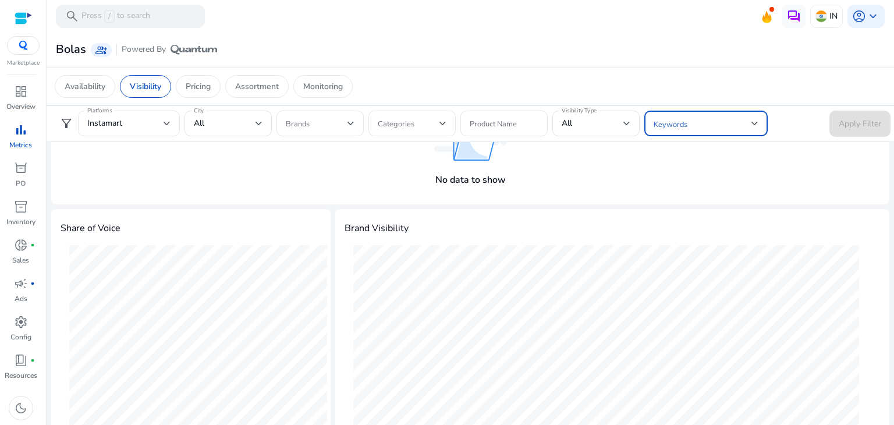
click at [714, 126] on span at bounding box center [702, 123] width 98 height 13
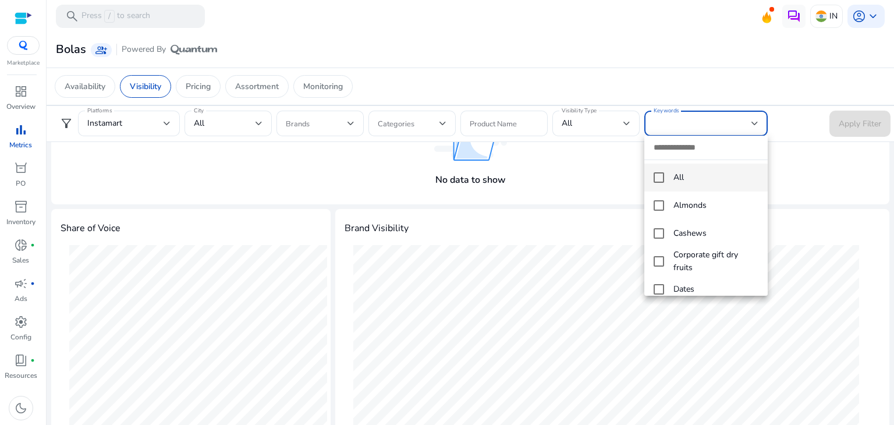
click at [661, 182] on mat-pseudo-checkbox at bounding box center [658, 177] width 10 height 10
click at [810, 164] on div at bounding box center [447, 212] width 894 height 425
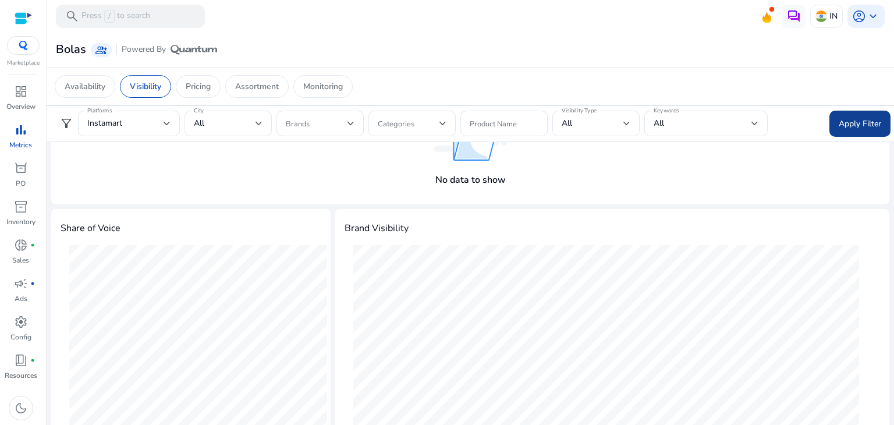
click at [867, 129] on span "Apply Filter" at bounding box center [859, 124] width 42 height 12
click at [621, 123] on div "All" at bounding box center [592, 123] width 62 height 13
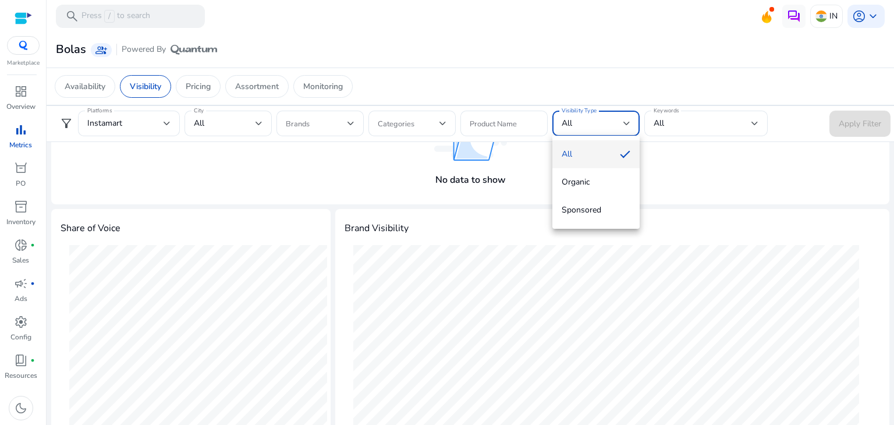
click at [733, 175] on div at bounding box center [447, 212] width 894 height 425
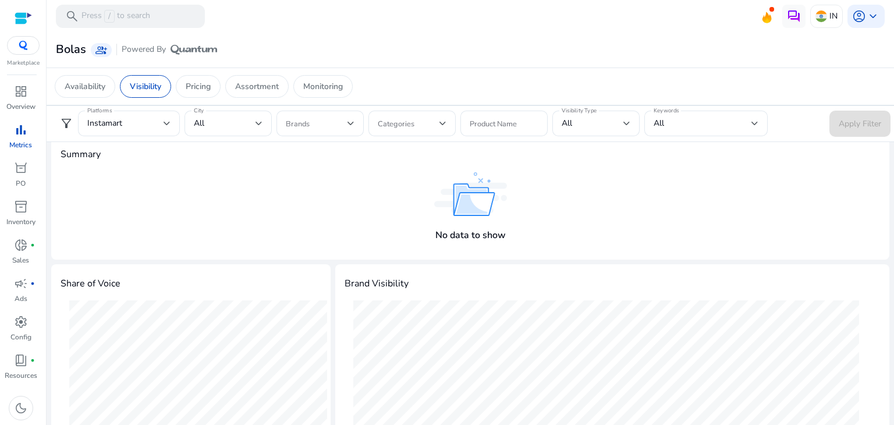
scroll to position [0, 0]
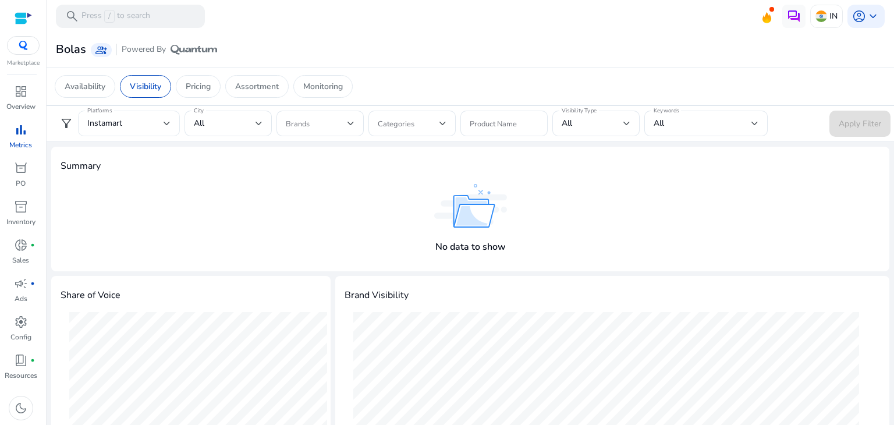
click at [163, 122] on div at bounding box center [166, 123] width 7 height 5
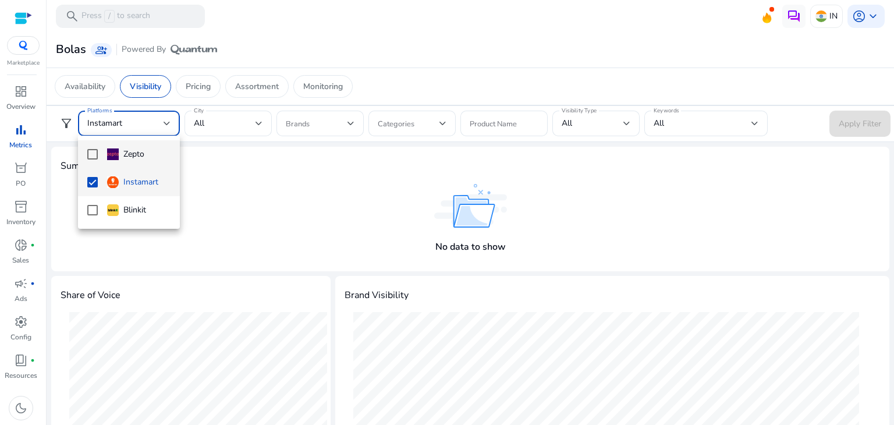
click at [95, 156] on mat-pseudo-checkbox at bounding box center [92, 154] width 10 height 10
click at [93, 173] on mat-option "Instamart" at bounding box center [129, 182] width 102 height 28
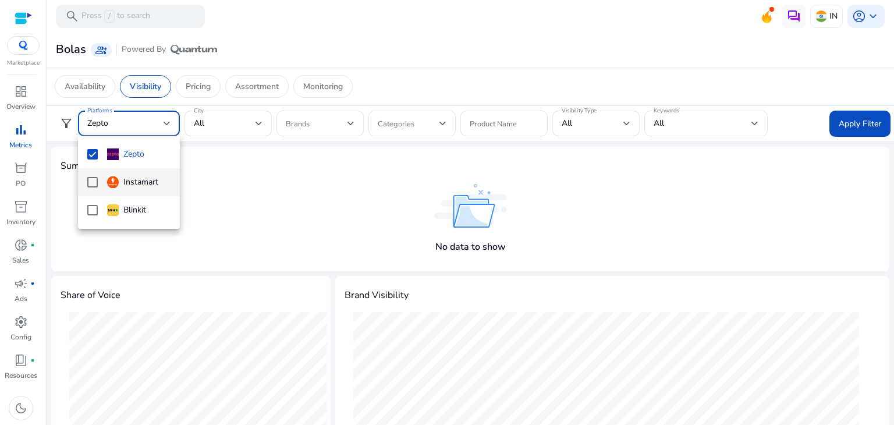
click at [859, 129] on div at bounding box center [447, 212] width 894 height 425
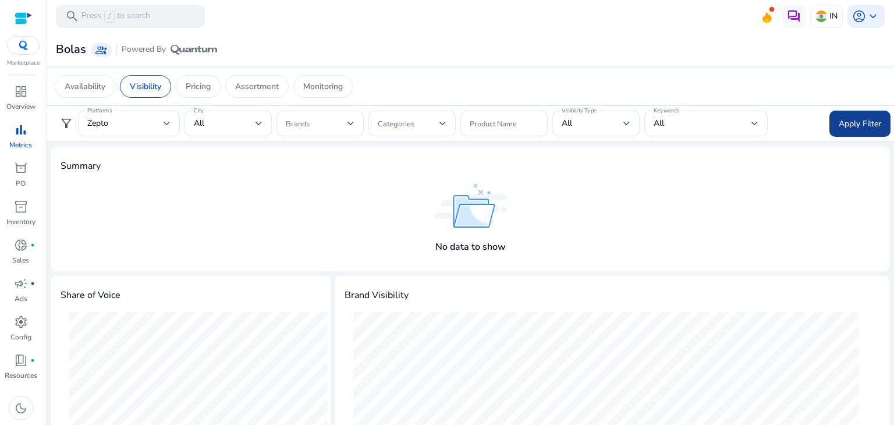
click at [852, 124] on span "Apply Filter" at bounding box center [859, 124] width 42 height 12
